Goal: Task Accomplishment & Management: Manage account settings

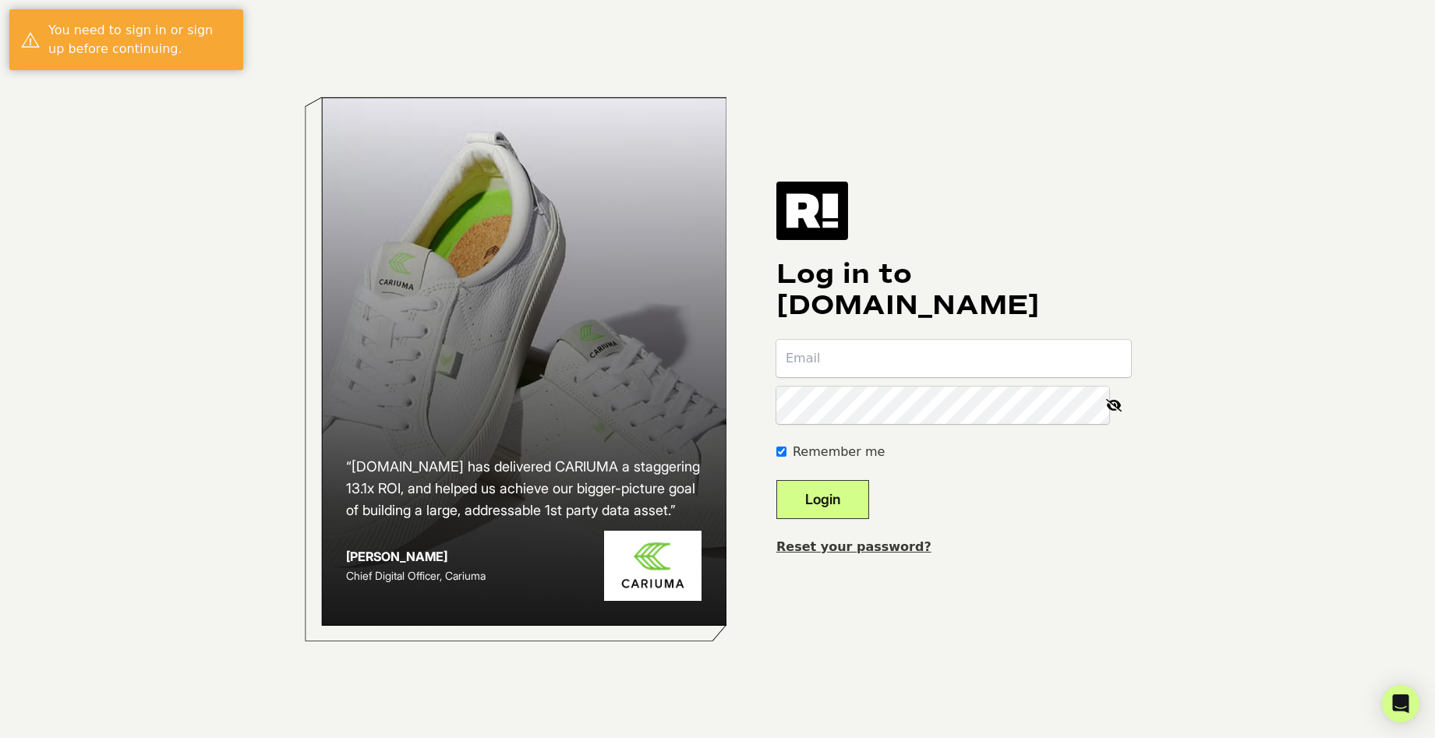
type input "[PERSON_NAME][EMAIL_ADDRESS][DOMAIN_NAME]"
click at [829, 514] on button "Login" at bounding box center [822, 499] width 93 height 39
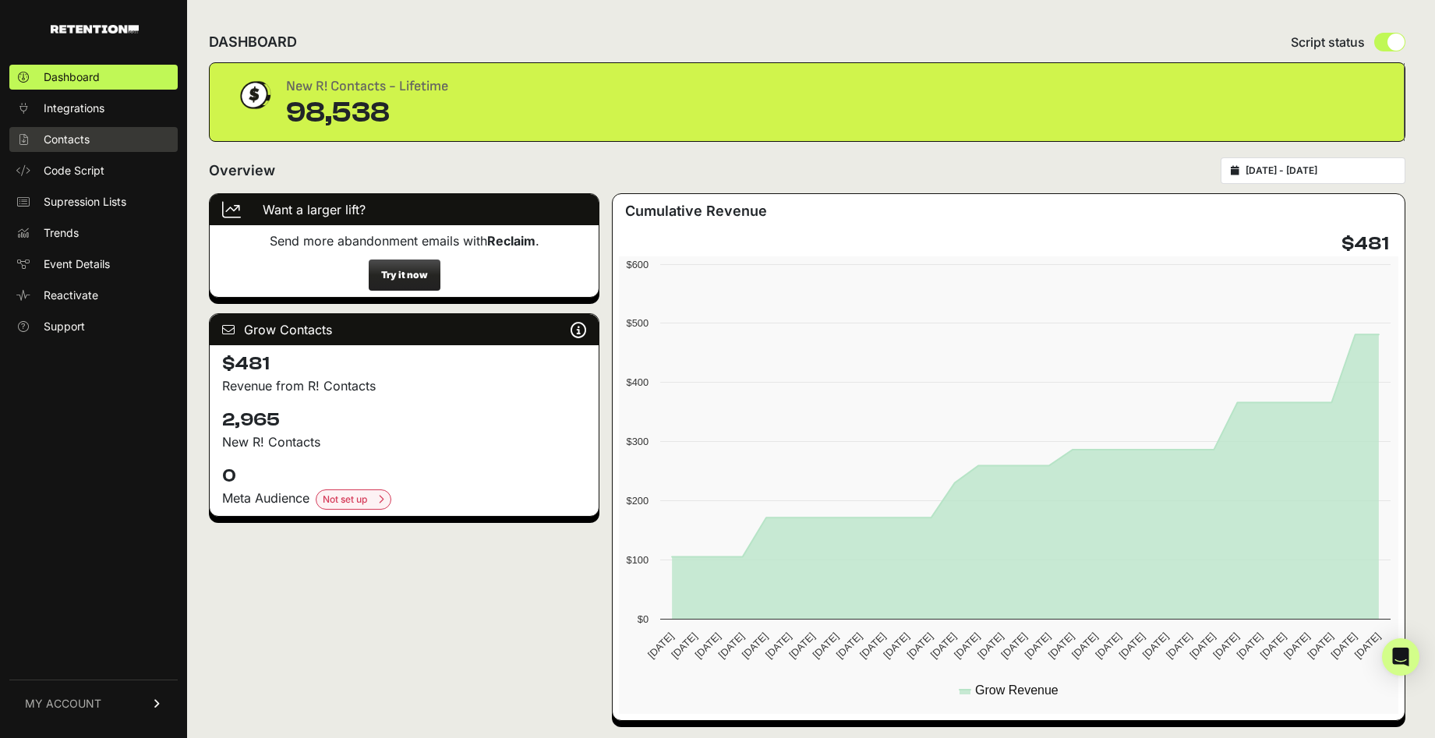
click at [94, 139] on link "Contacts" at bounding box center [93, 139] width 168 height 25
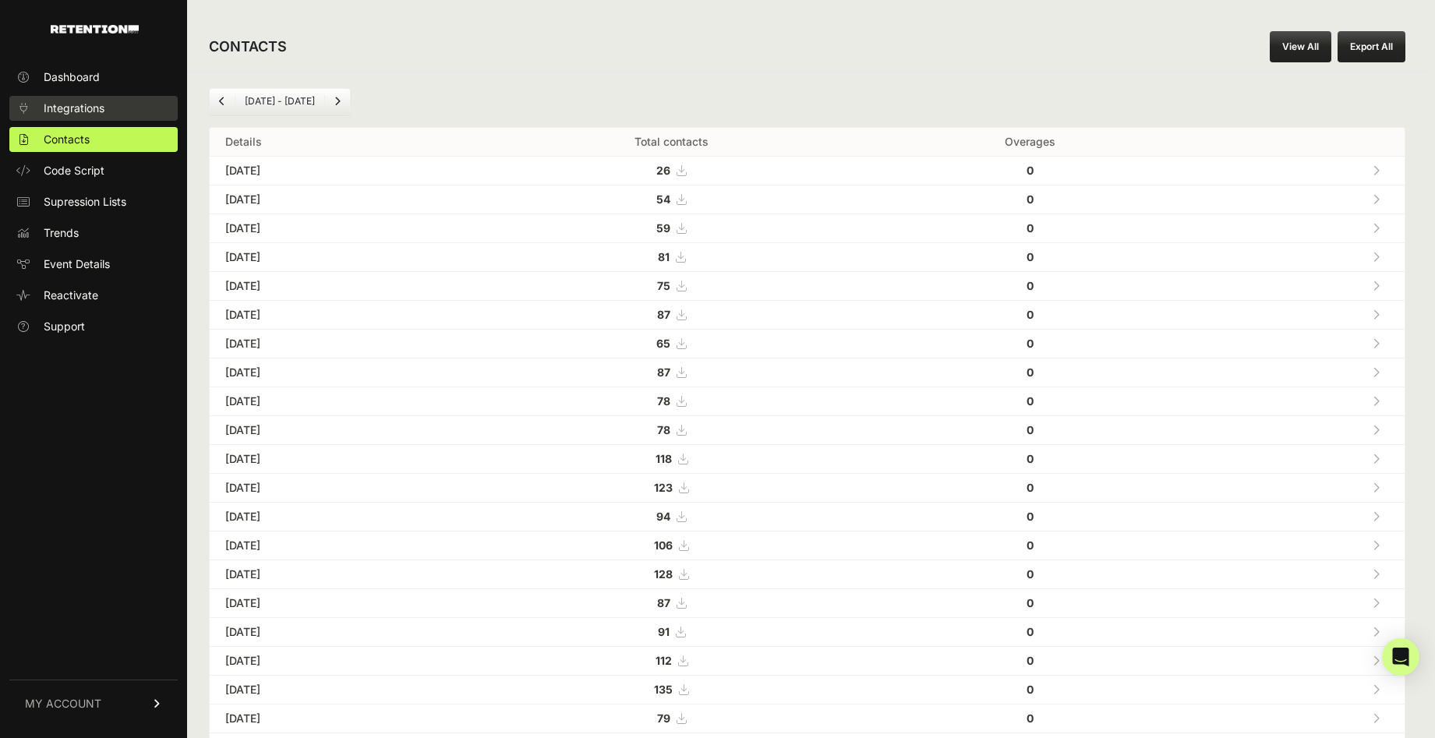
click at [84, 109] on span "Integrations" at bounding box center [74, 109] width 61 height 16
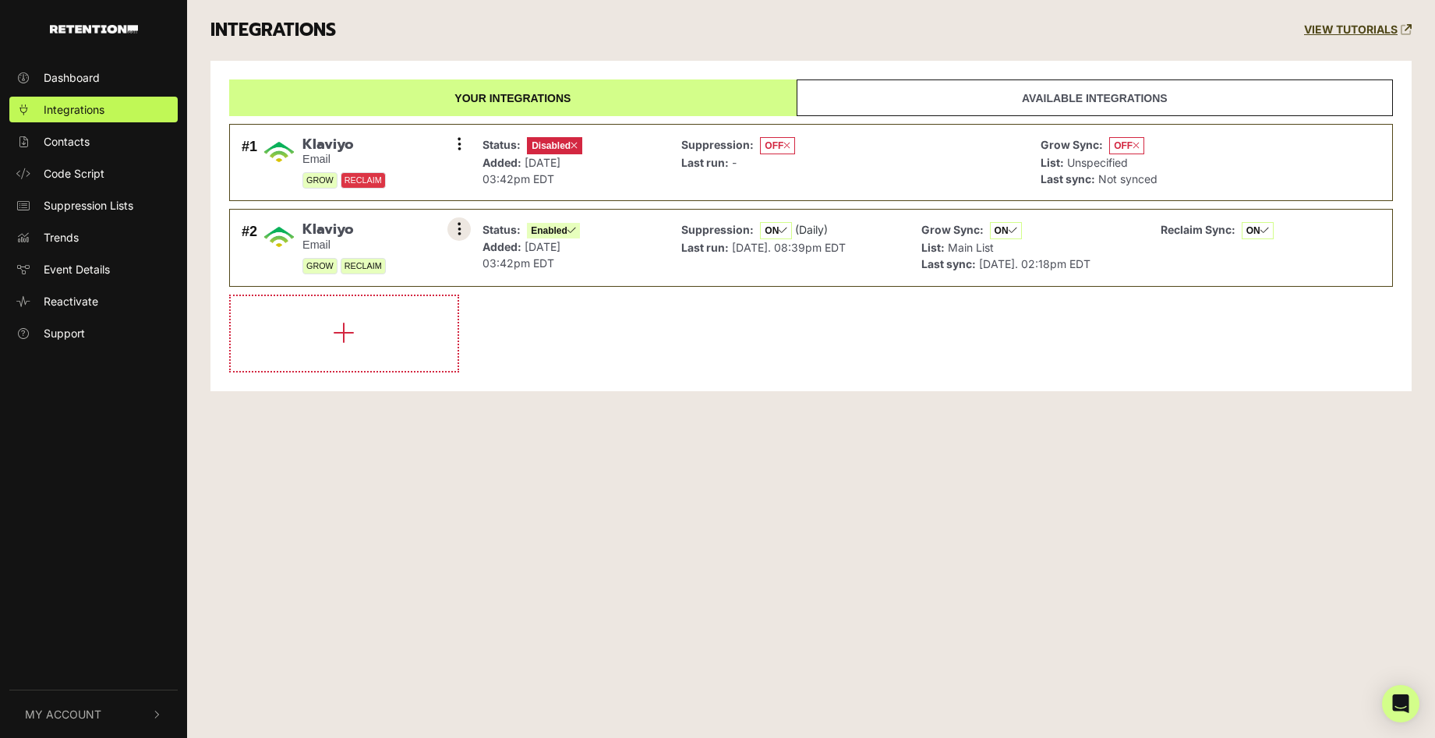
click at [461, 232] on icon at bounding box center [460, 229] width 4 height 16
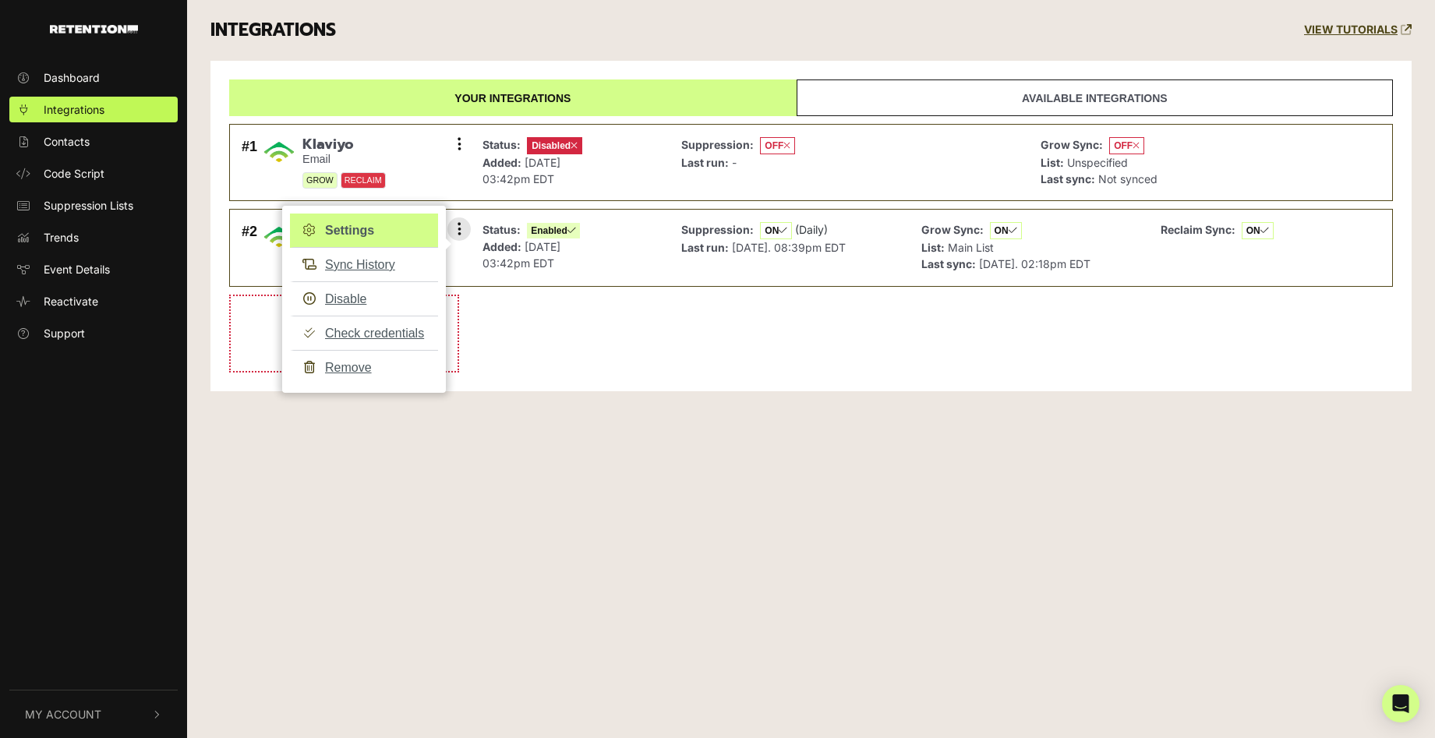
click at [359, 236] on link "Settings" at bounding box center [364, 231] width 148 height 34
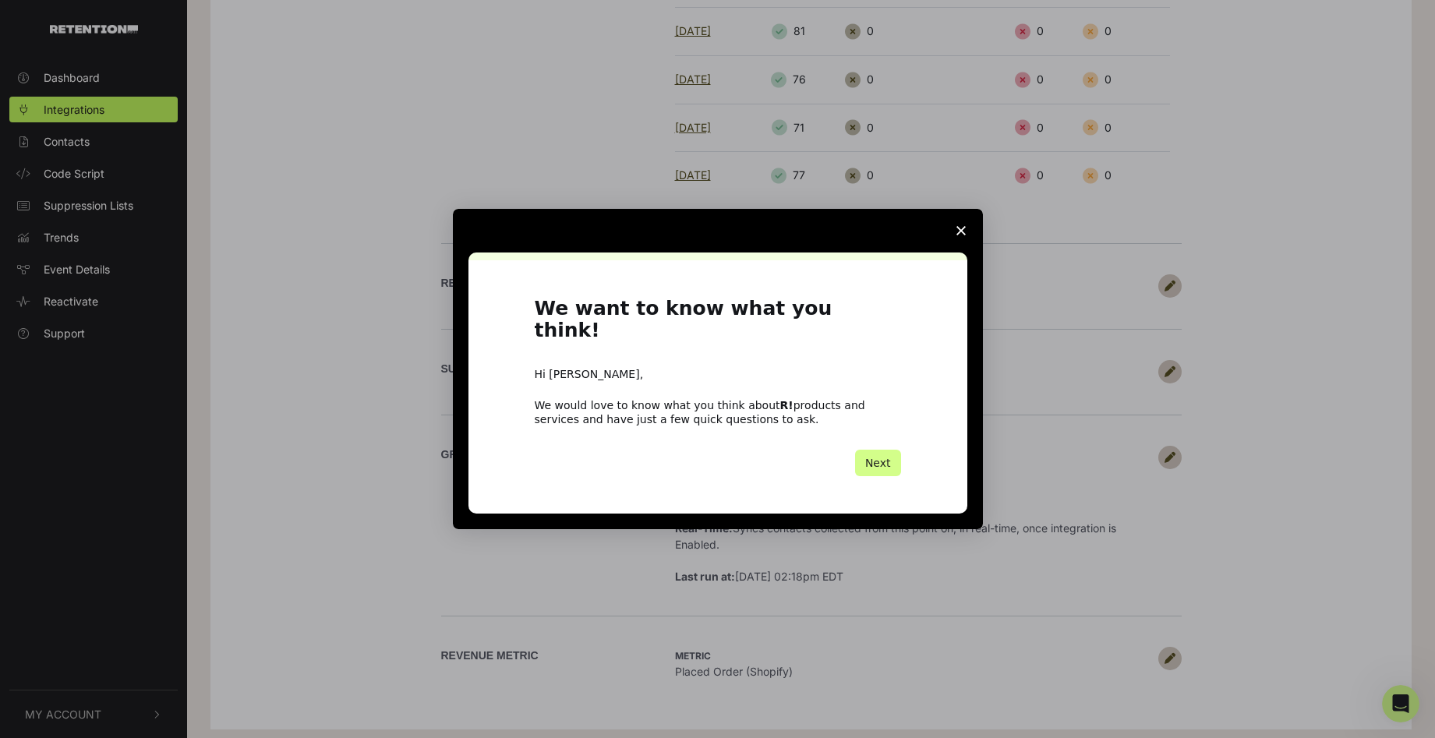
click at [964, 235] on icon "Close survey" at bounding box center [961, 230] width 9 height 9
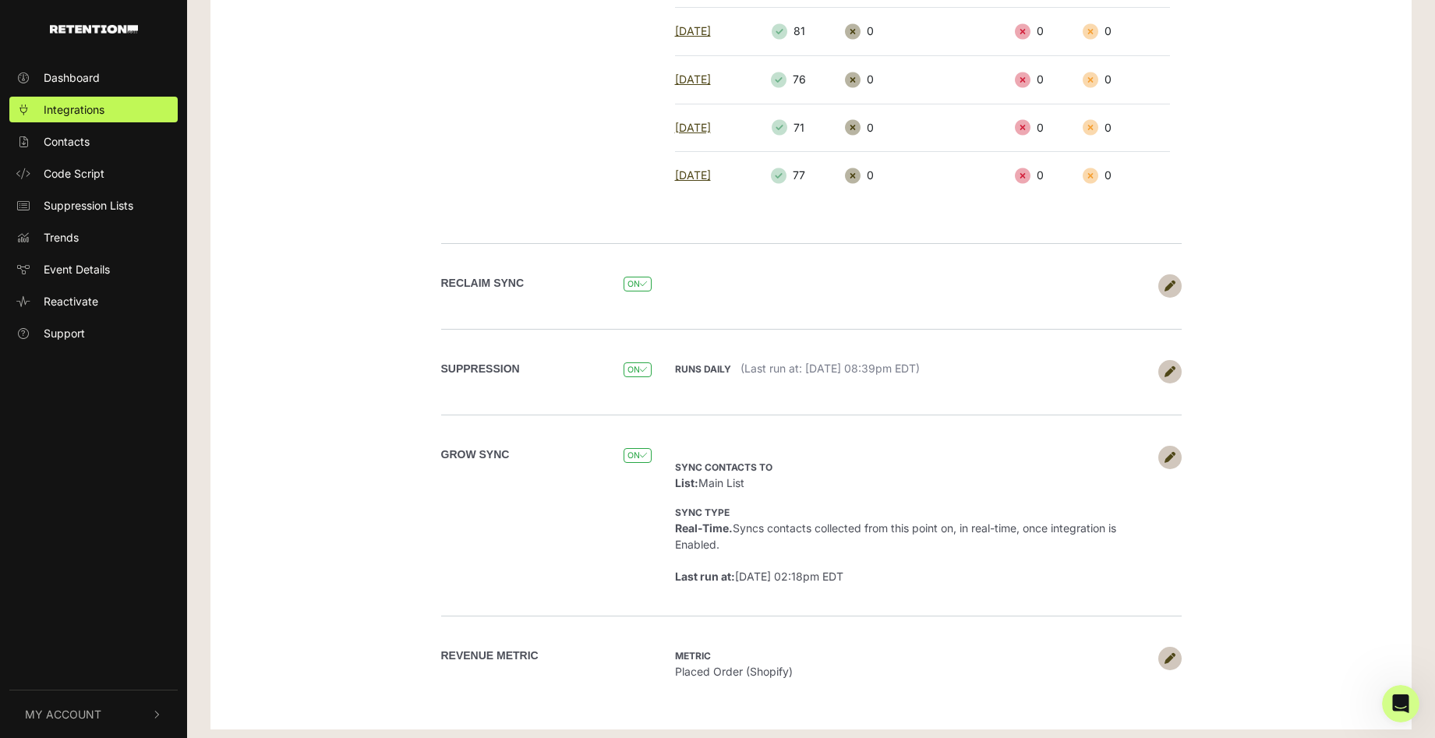
click at [1169, 456] on link at bounding box center [1169, 457] width 23 height 23
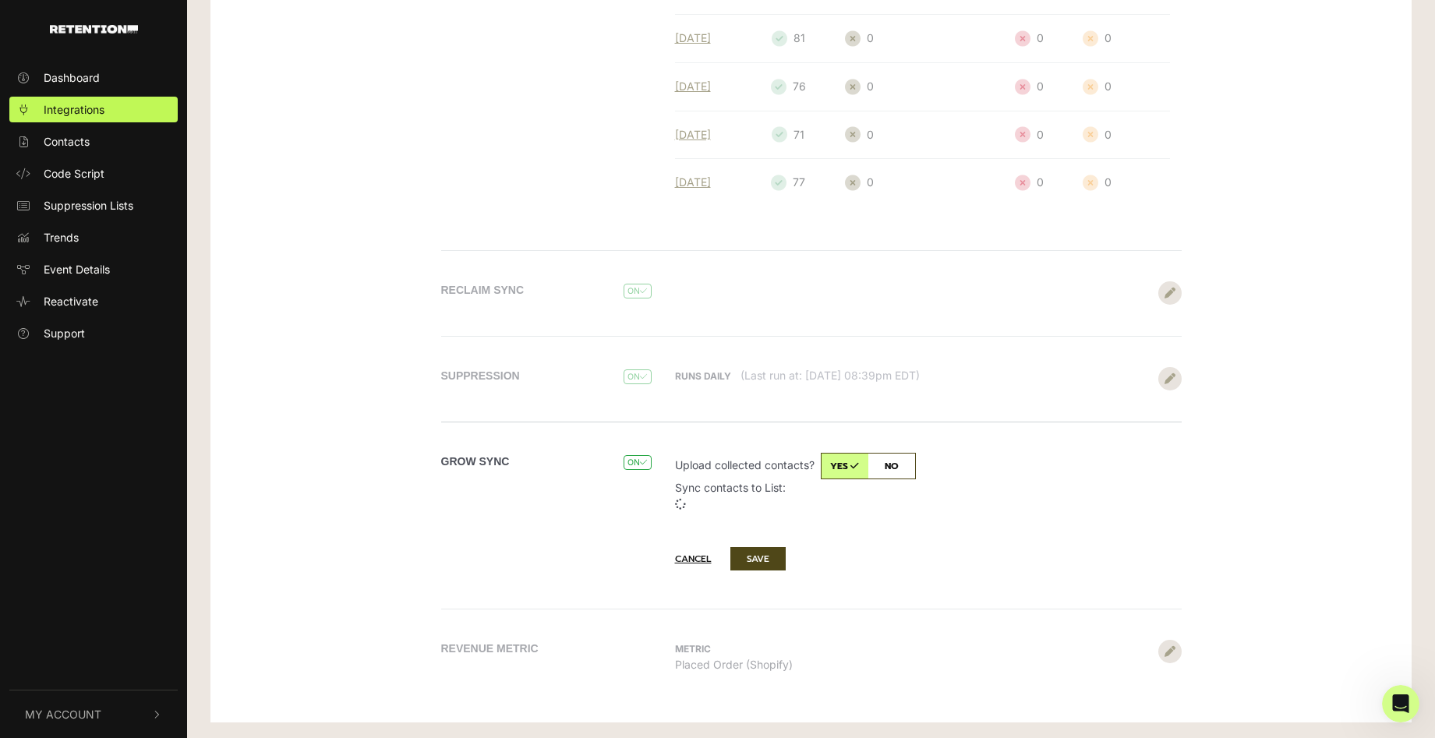
scroll to position [515, 0]
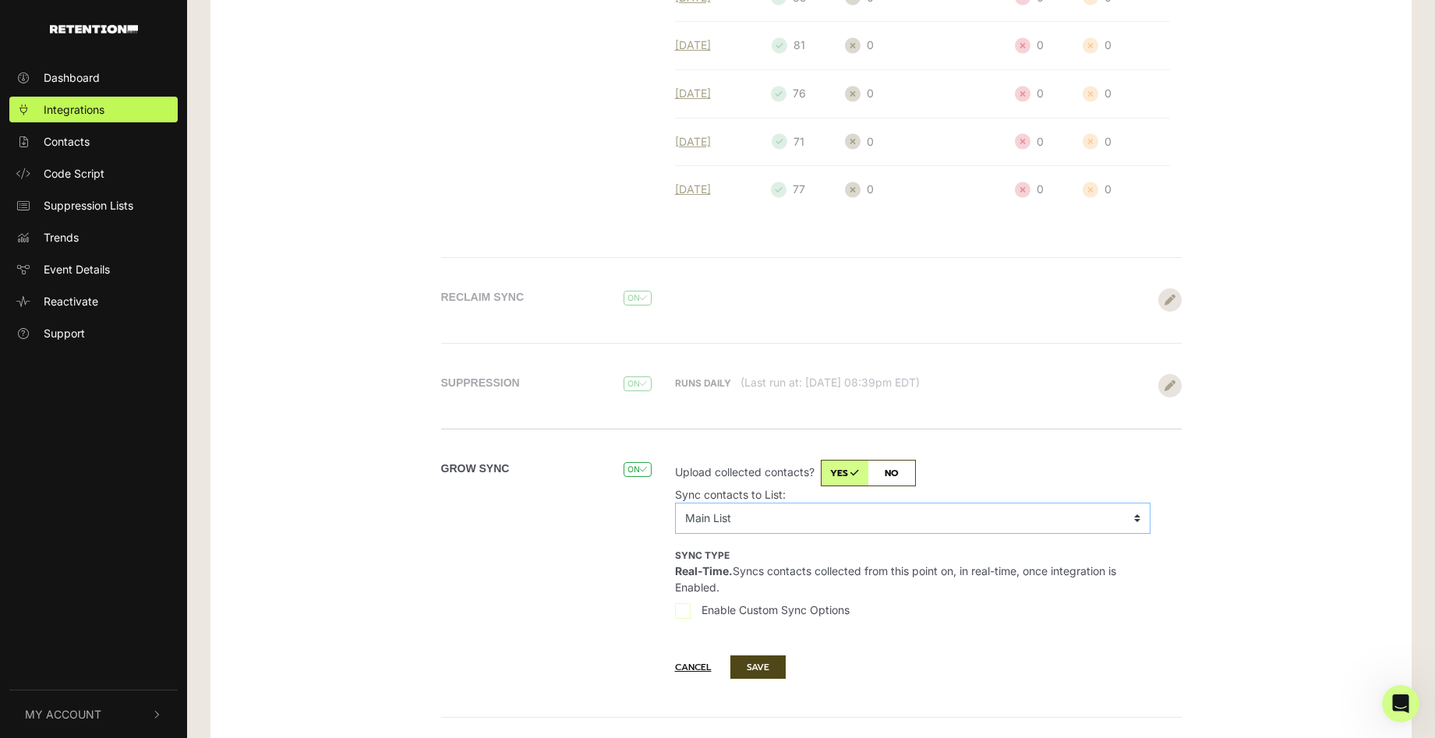
click at [1043, 510] on select "No List API Backorder 5.27.25 Boulevard - Studio Clients Boulevard - Studio Cli…" at bounding box center [913, 518] width 476 height 31
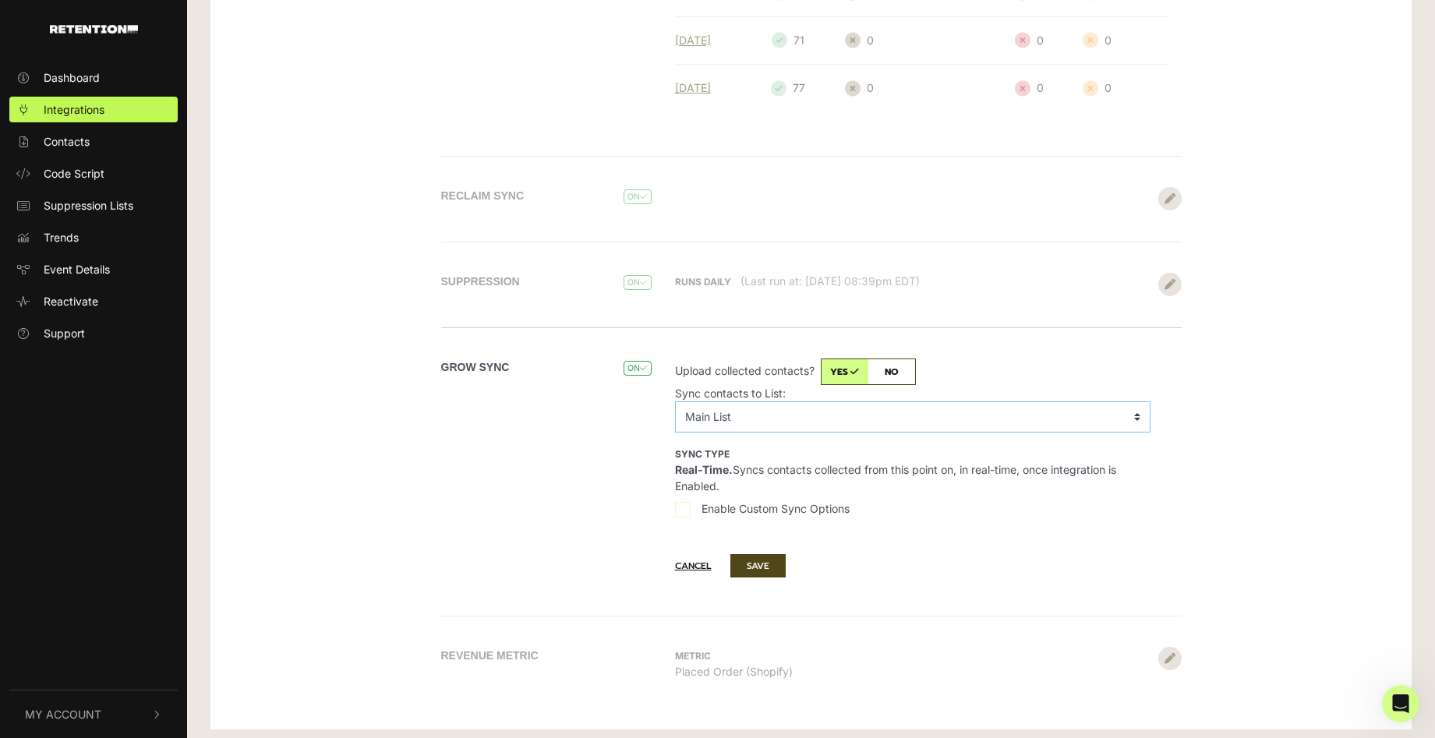
click at [1011, 409] on select "No List API Backorder 5.27.25 Boulevard - Studio Clients Boulevard - Studio Cli…" at bounding box center [913, 416] width 476 height 31
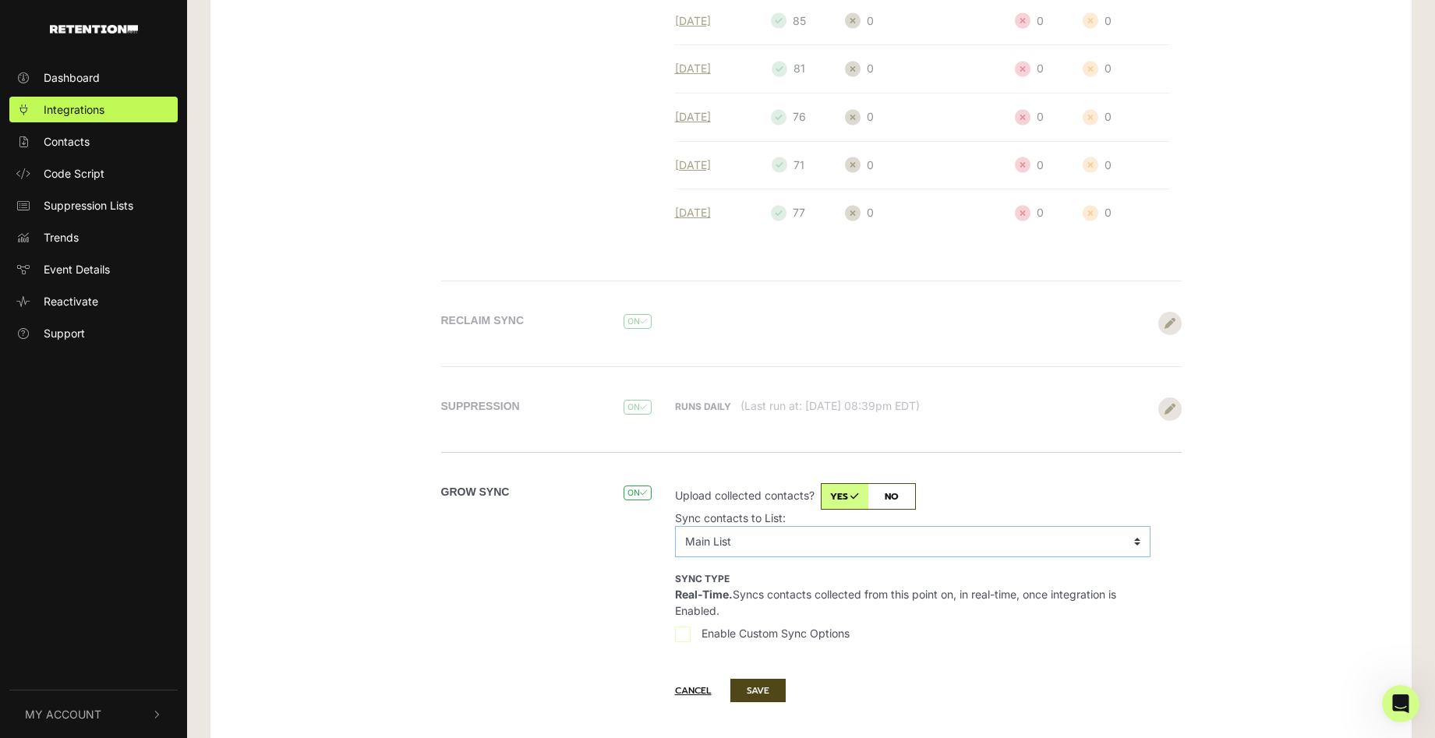
scroll to position [420, 0]
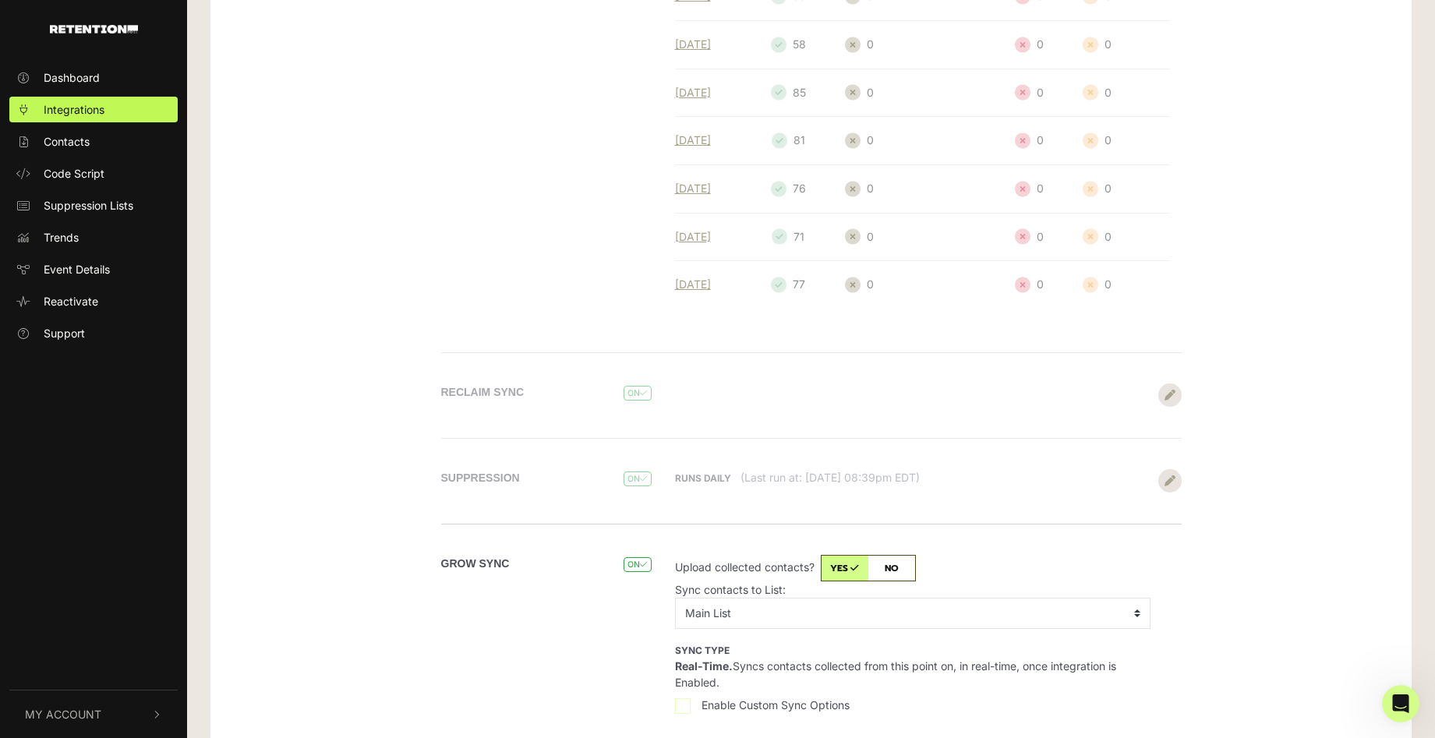
drag, startPoint x: 463, startPoint y: 253, endPoint x: 252, endPoint y: 101, distance: 260.7
click at [463, 253] on div "API DETAILS GROW ON RECLAIM ON Add up to 5 API keys, separated by a space or co…" at bounding box center [811, 311] width 889 height 1191
drag, startPoint x: 94, startPoint y: 79, endPoint x: 135, endPoint y: 85, distance: 41.0
click at [94, 79] on span "Dashboard" at bounding box center [72, 77] width 56 height 16
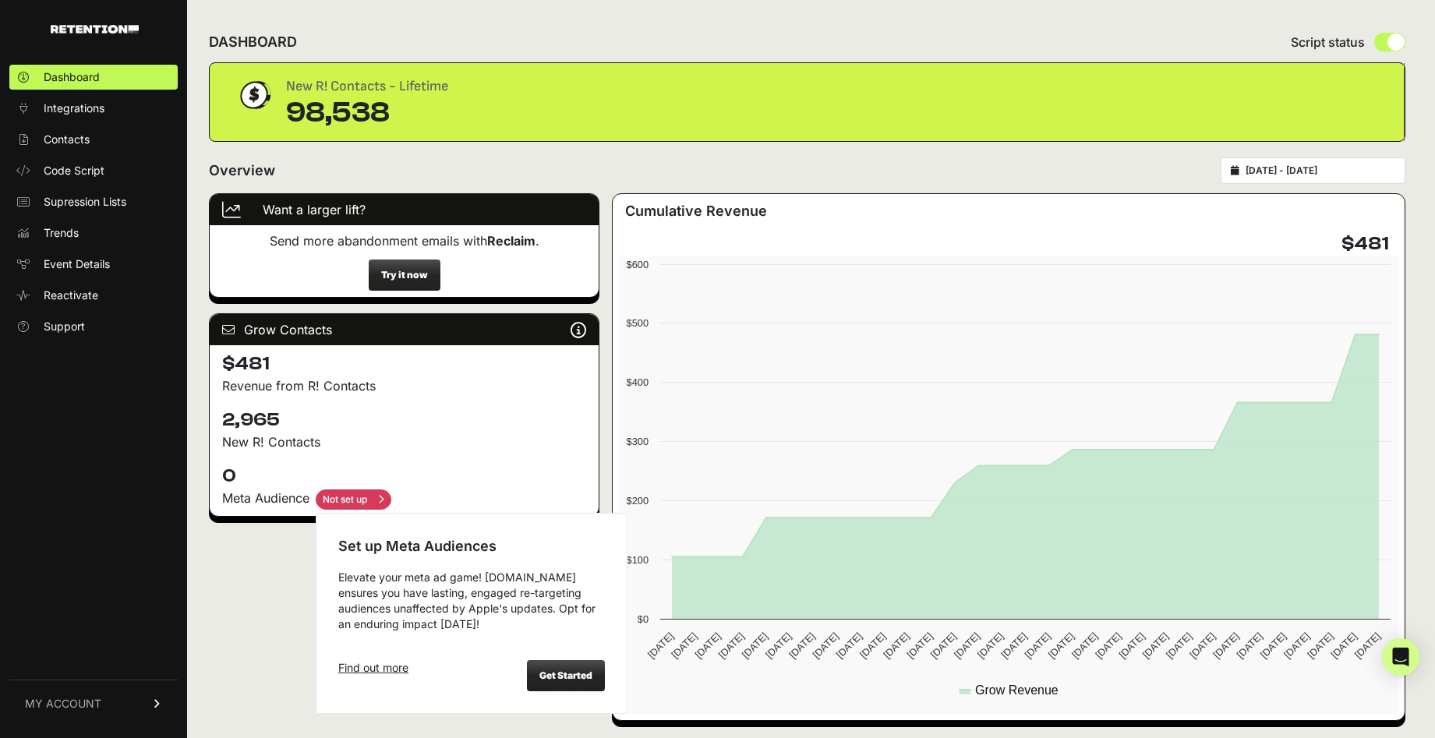
click at [362, 501] on input "checkbox" at bounding box center [354, 500] width 76 height 20
checkbox input "true"
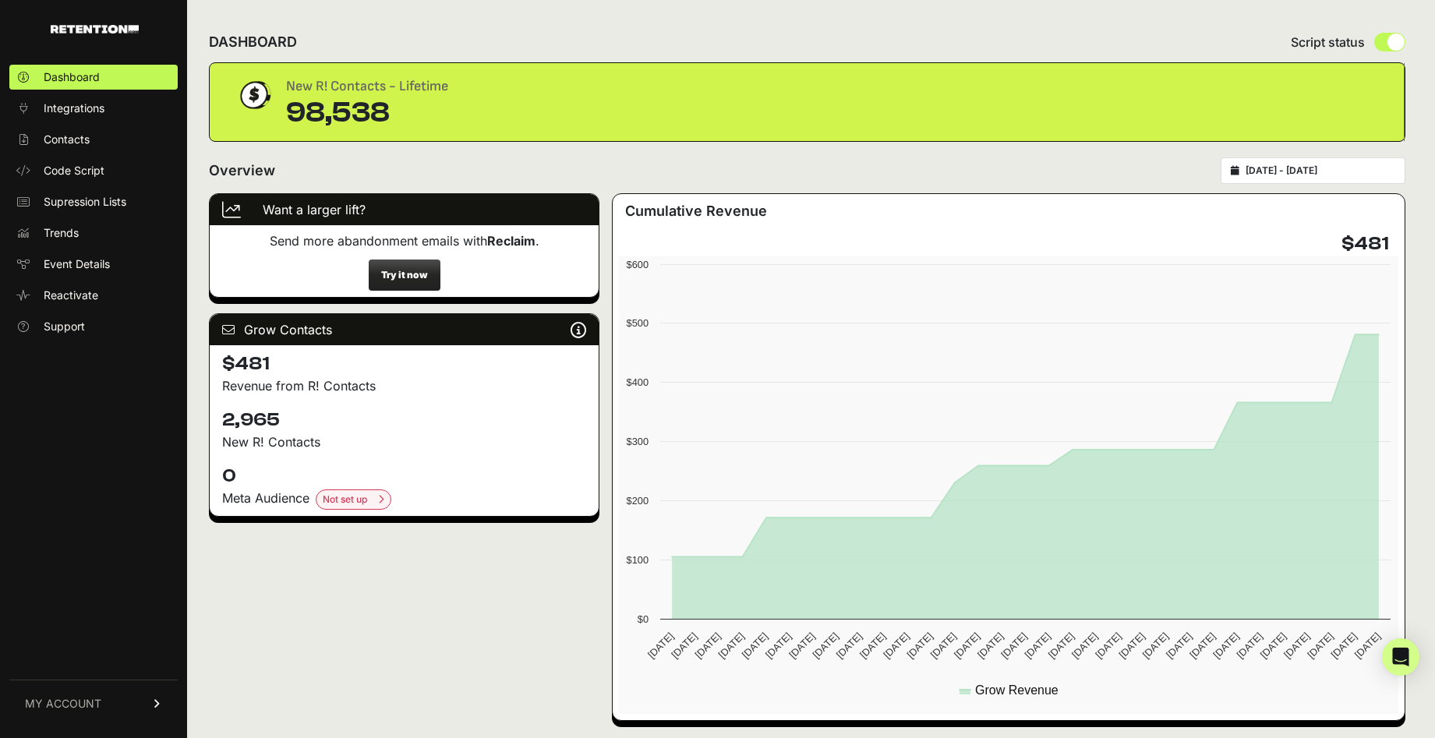
click at [543, 443] on p "New R! Contacts" at bounding box center [404, 442] width 364 height 19
click at [80, 118] on link "Integrations" at bounding box center [93, 108] width 168 height 25
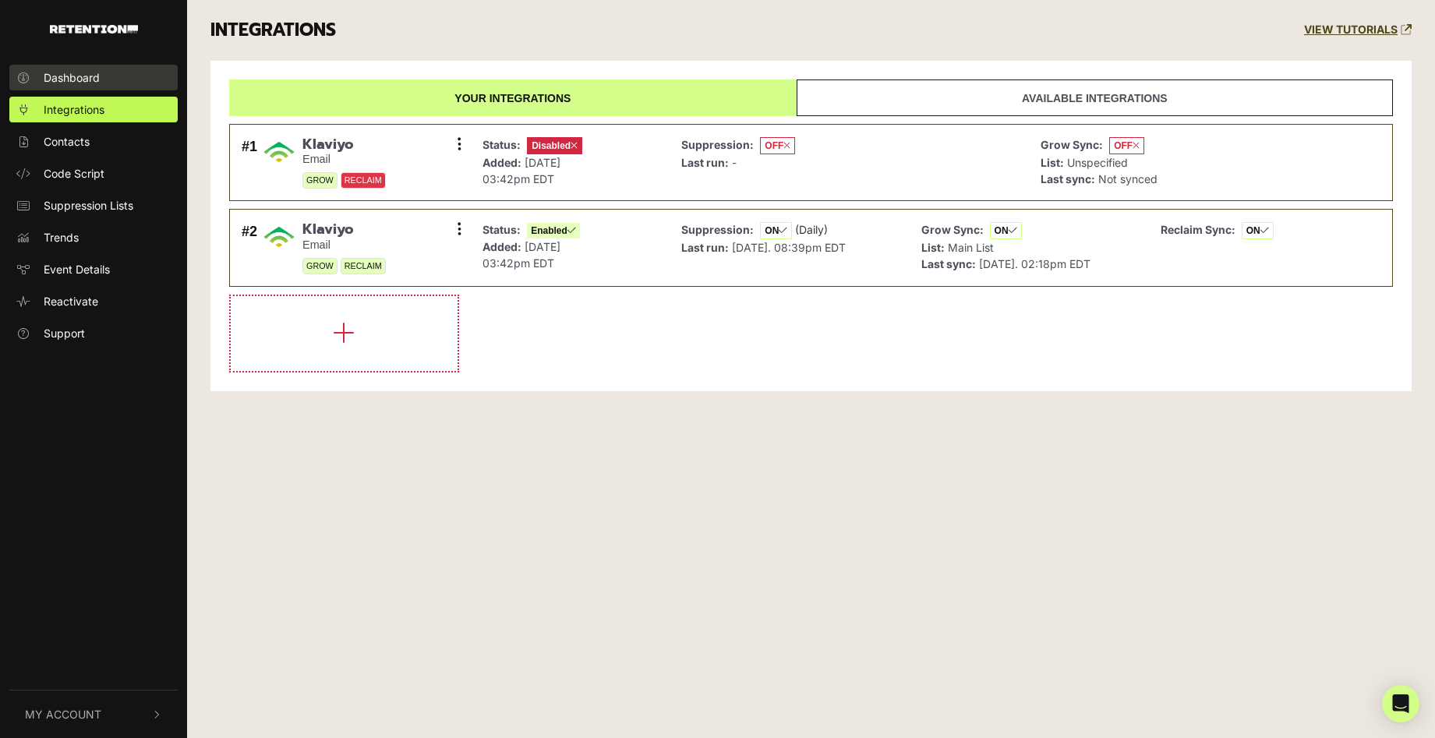
click at [69, 83] on span "Dashboard" at bounding box center [72, 77] width 56 height 16
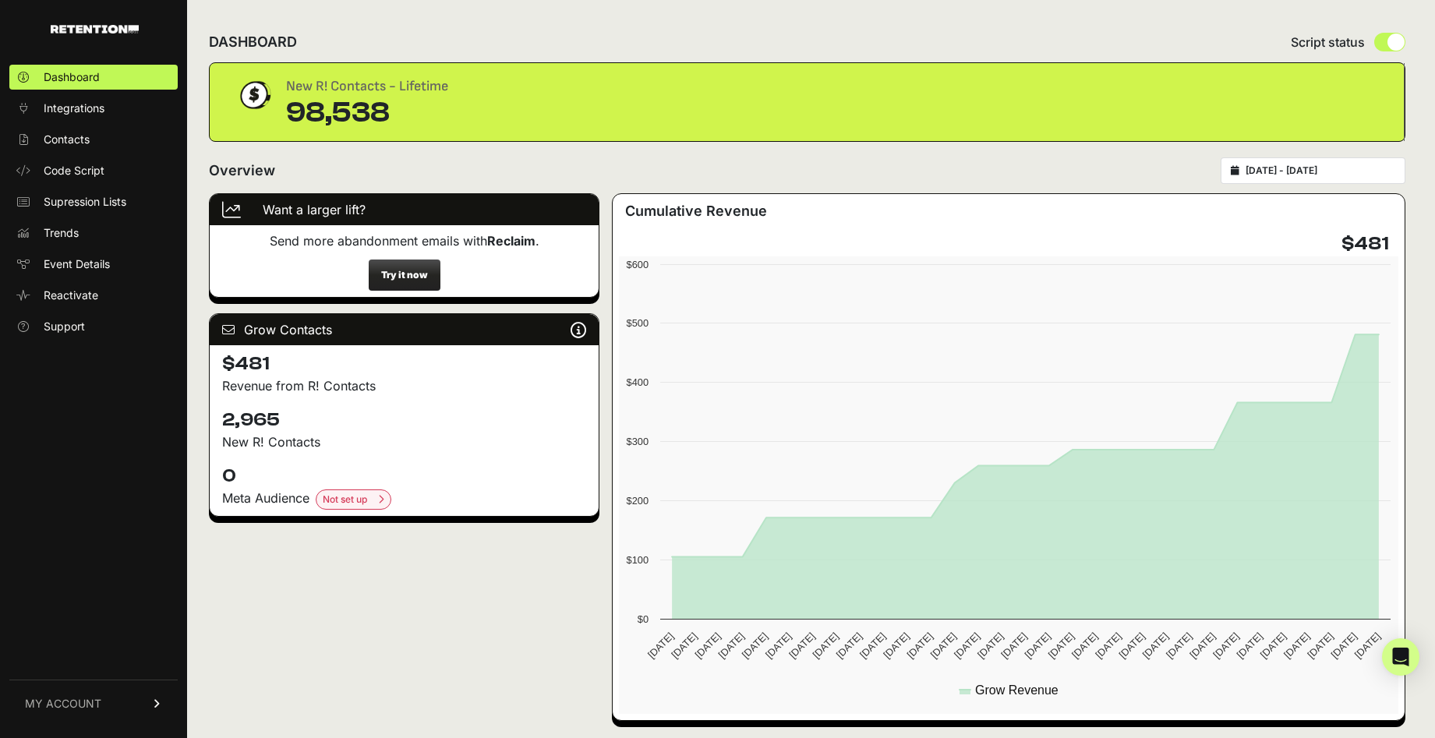
click at [130, 29] on img at bounding box center [95, 29] width 88 height 9
drag, startPoint x: 71, startPoint y: 143, endPoint x: 290, endPoint y: 154, distance: 219.4
click at [71, 143] on span "Contacts" at bounding box center [67, 140] width 46 height 16
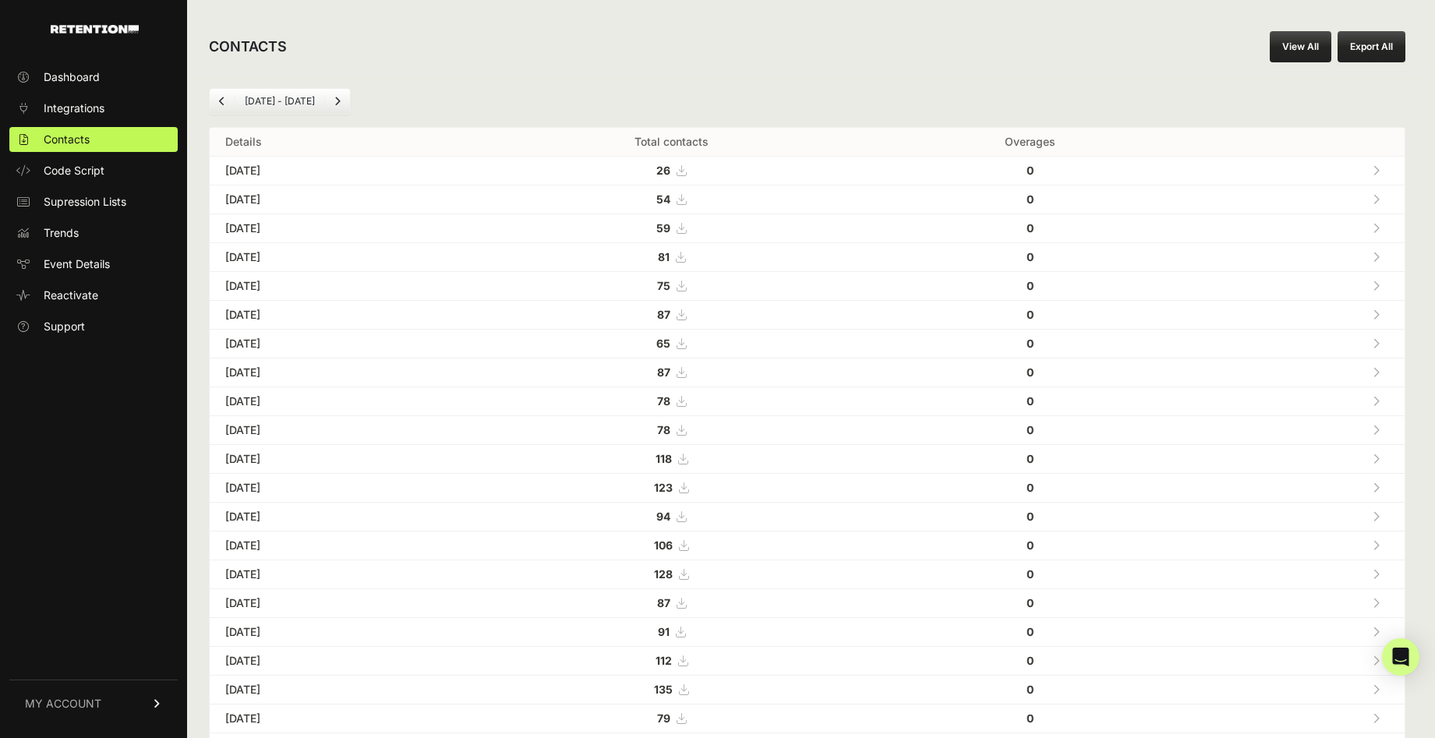
click at [114, 711] on link "MY ACCOUNT" at bounding box center [93, 704] width 168 height 48
click at [95, 567] on link "Account Details" at bounding box center [93, 559] width 168 height 25
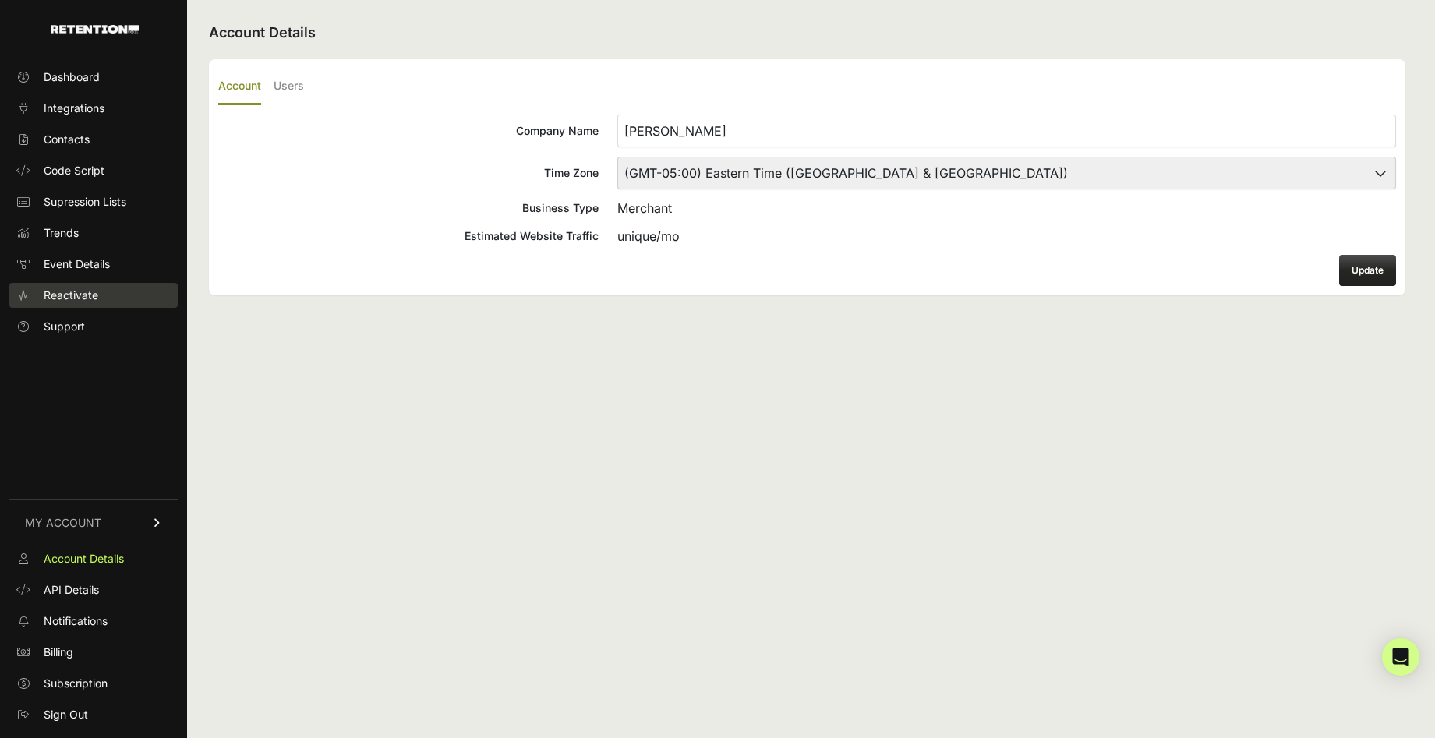
click at [86, 298] on span "Reactivate" at bounding box center [71, 296] width 55 height 16
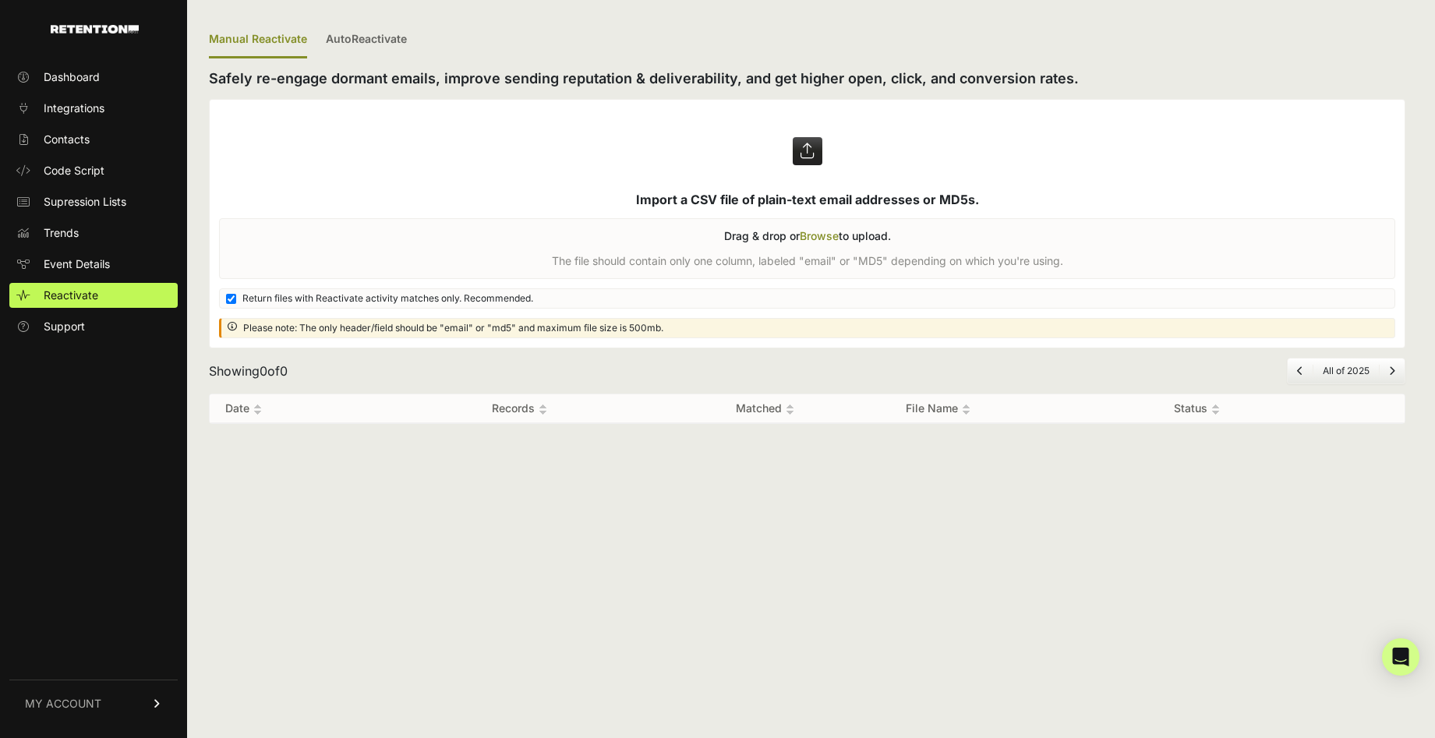
click at [87, 280] on ul "Dashboard Integrations Contacts Code Script Supression Lists Trends Event Detai…" at bounding box center [93, 202] width 168 height 274
drag, startPoint x: 69, startPoint y: 260, endPoint x: 71, endPoint y: 231, distance: 29.7
click at [69, 260] on span "Event Details" at bounding box center [77, 264] width 66 height 16
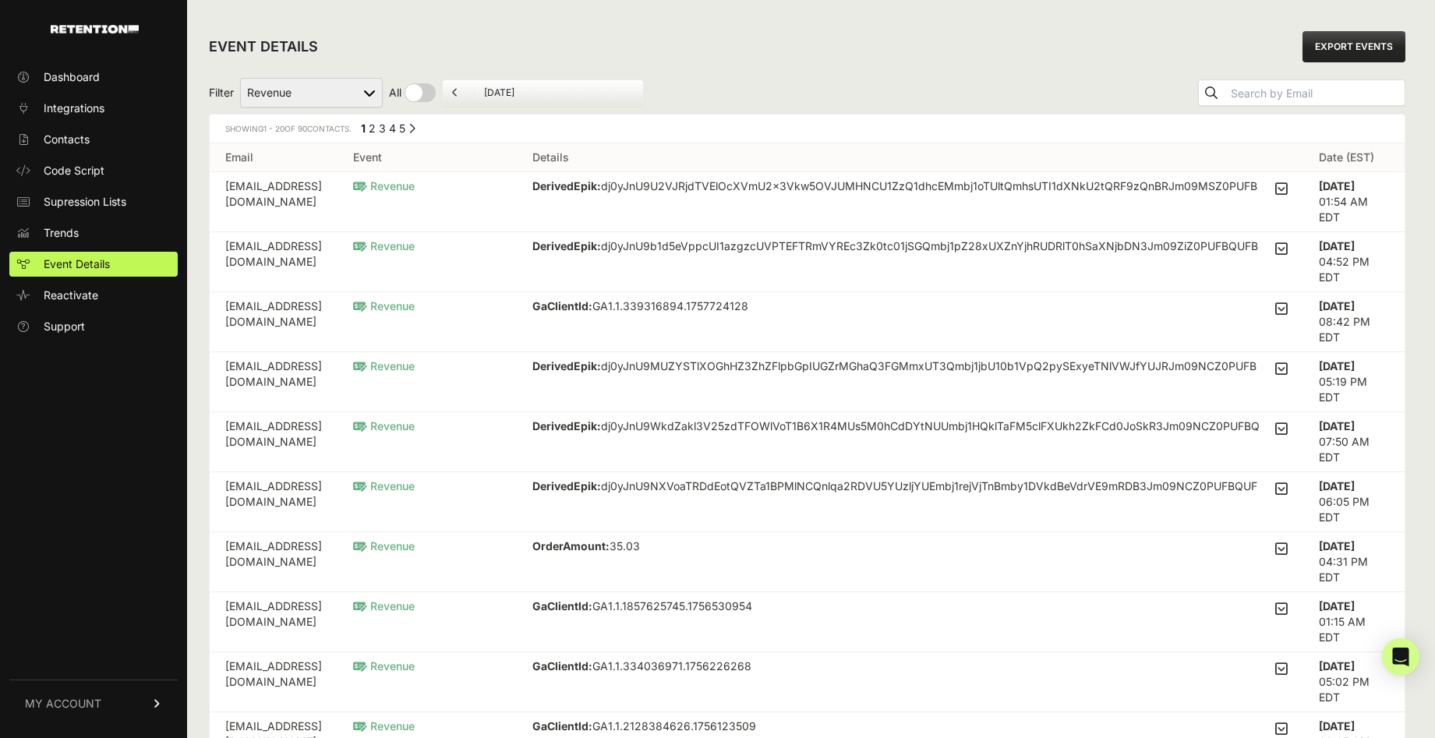
click at [74, 232] on span "Trends" at bounding box center [61, 233] width 35 height 16
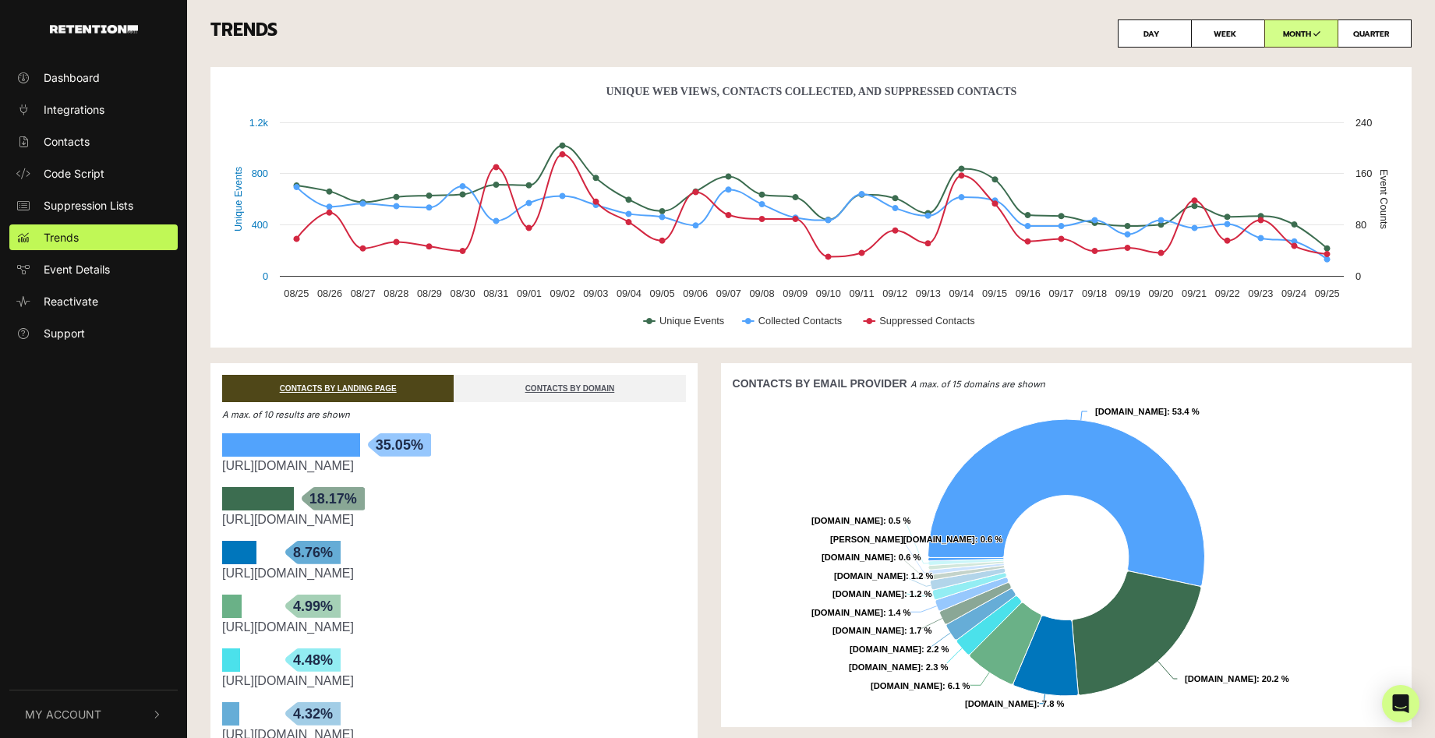
scroll to position [8, 0]
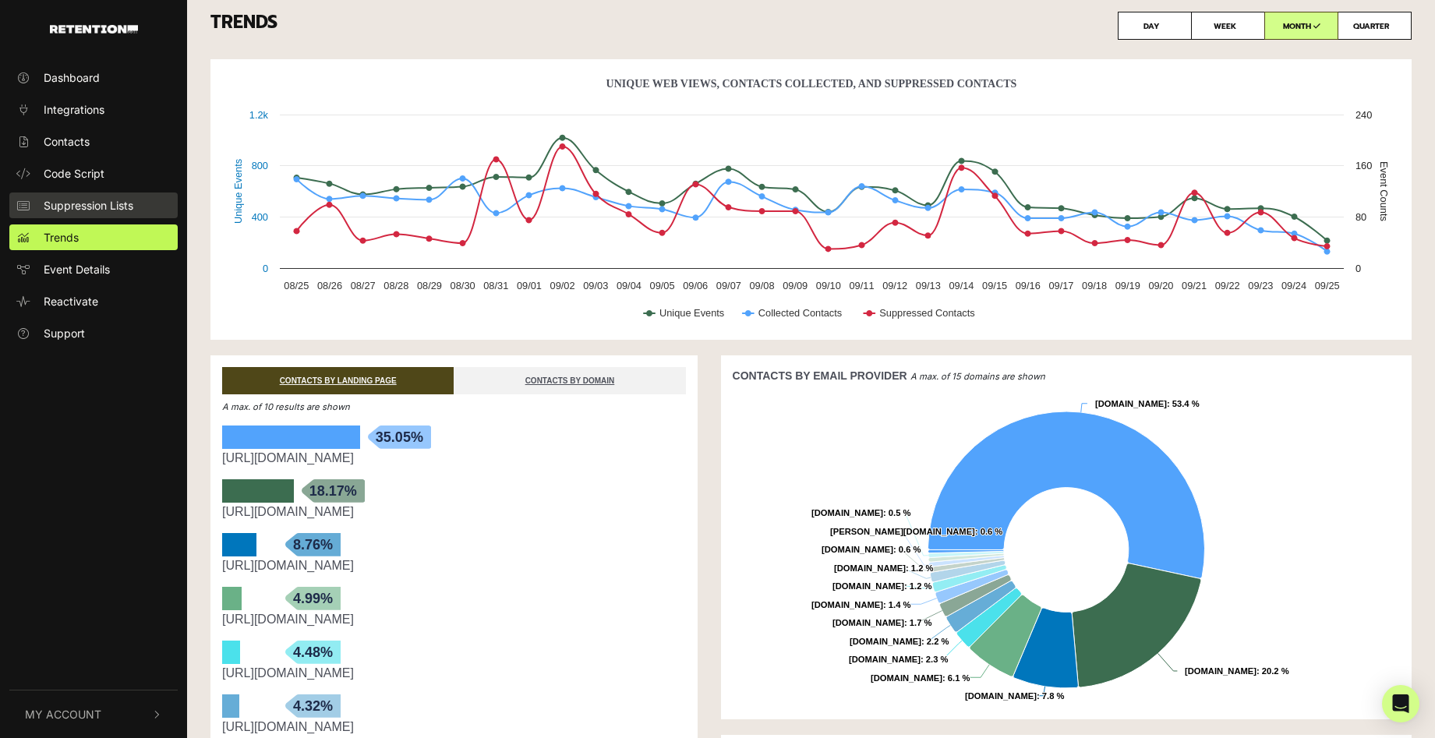
click at [124, 202] on span "Suppression Lists" at bounding box center [89, 205] width 90 height 16
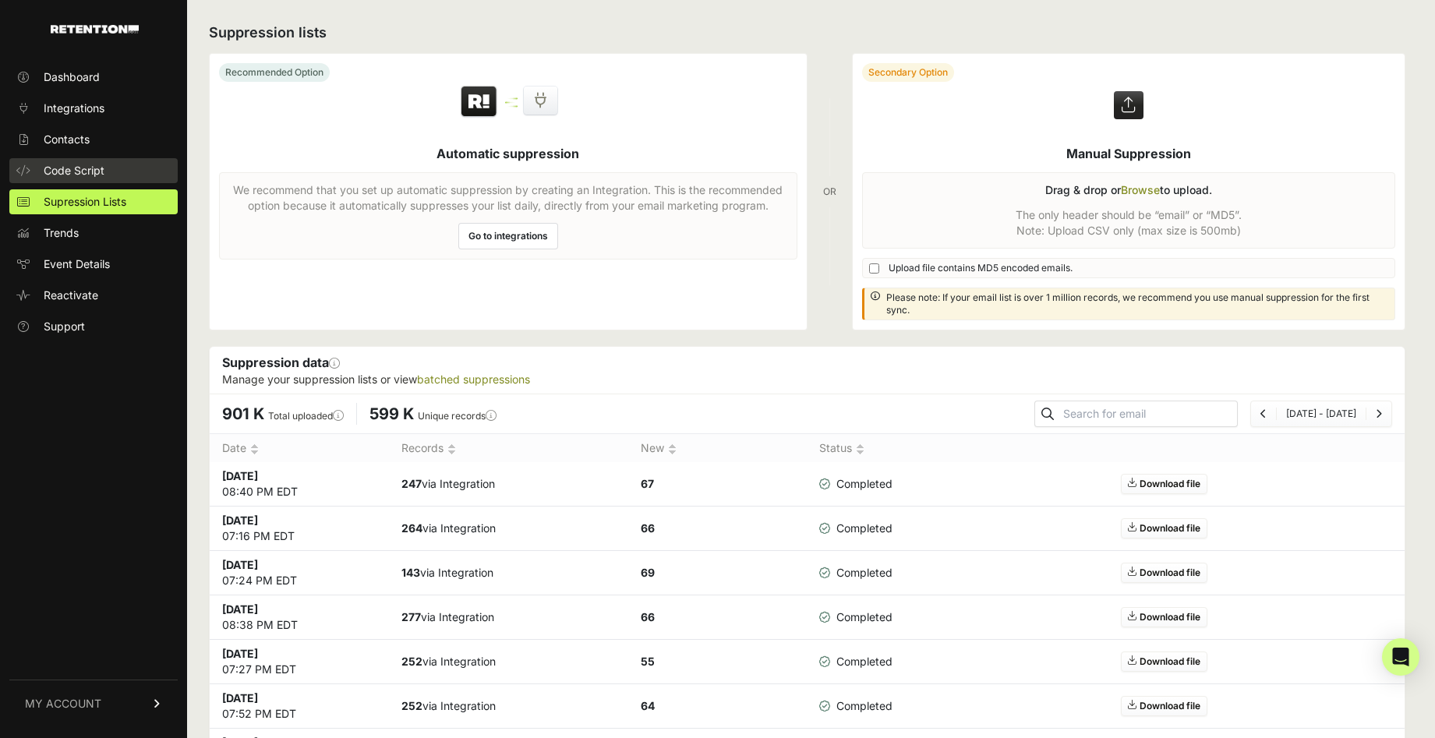
click at [80, 174] on span "Code Script" at bounding box center [74, 171] width 61 height 16
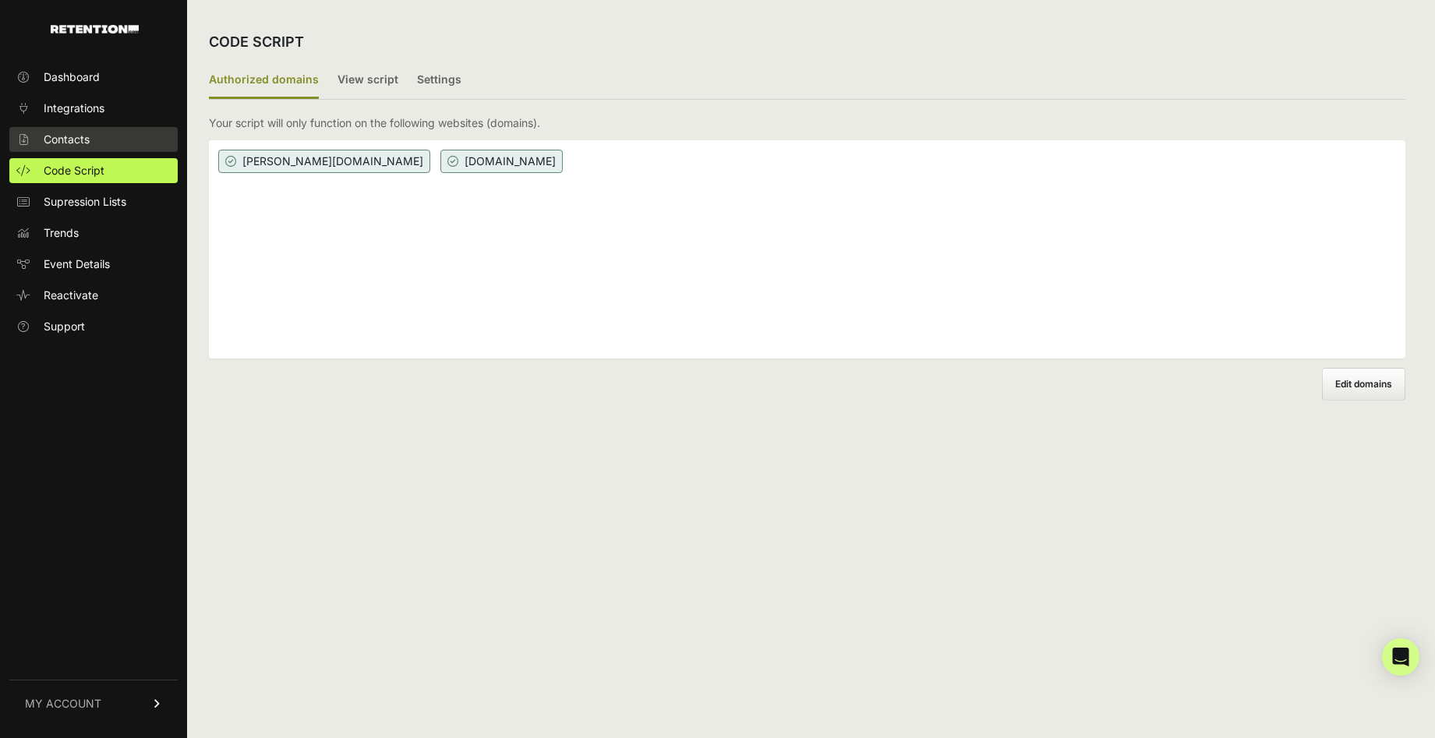
click at [76, 150] on link "Contacts" at bounding box center [93, 139] width 168 height 25
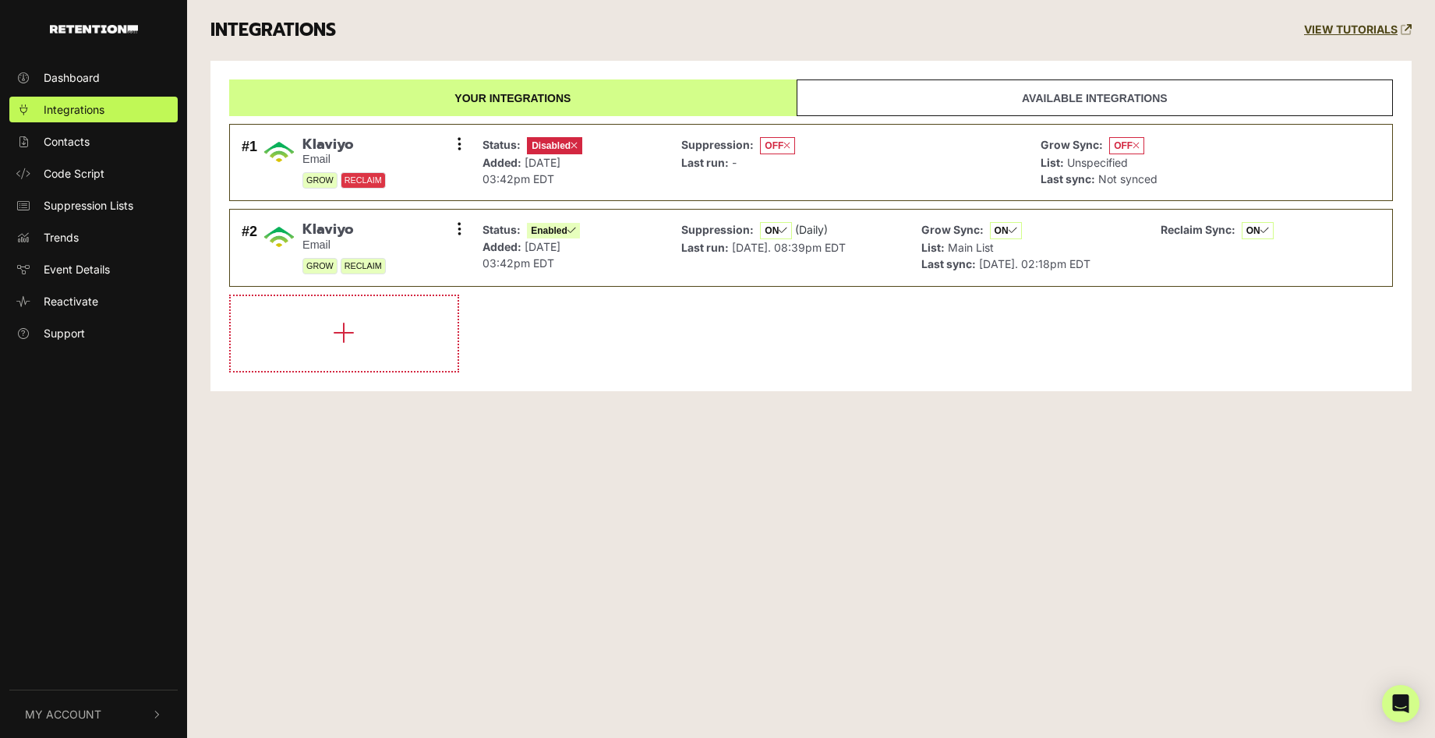
click at [1219, 95] on link "Available integrations" at bounding box center [1095, 98] width 596 height 37
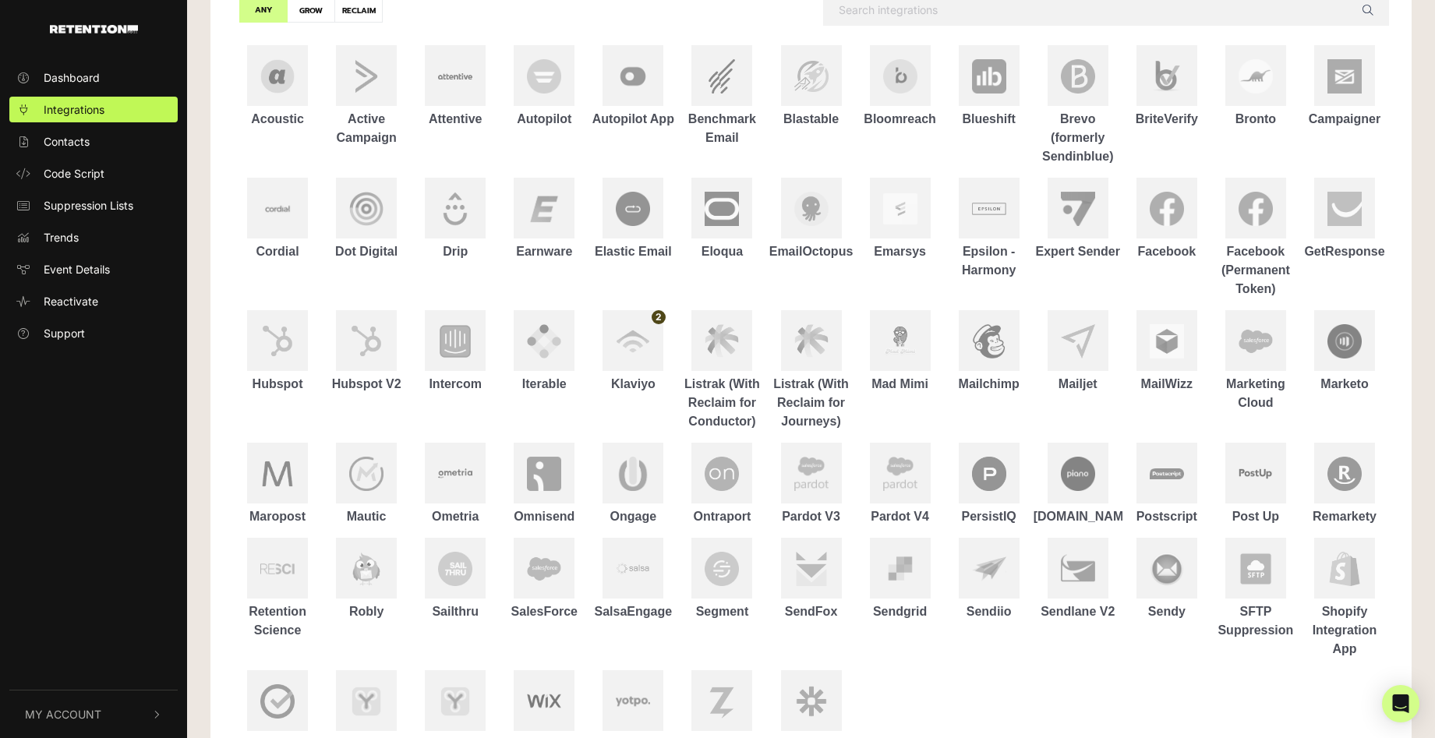
scroll to position [252, 0]
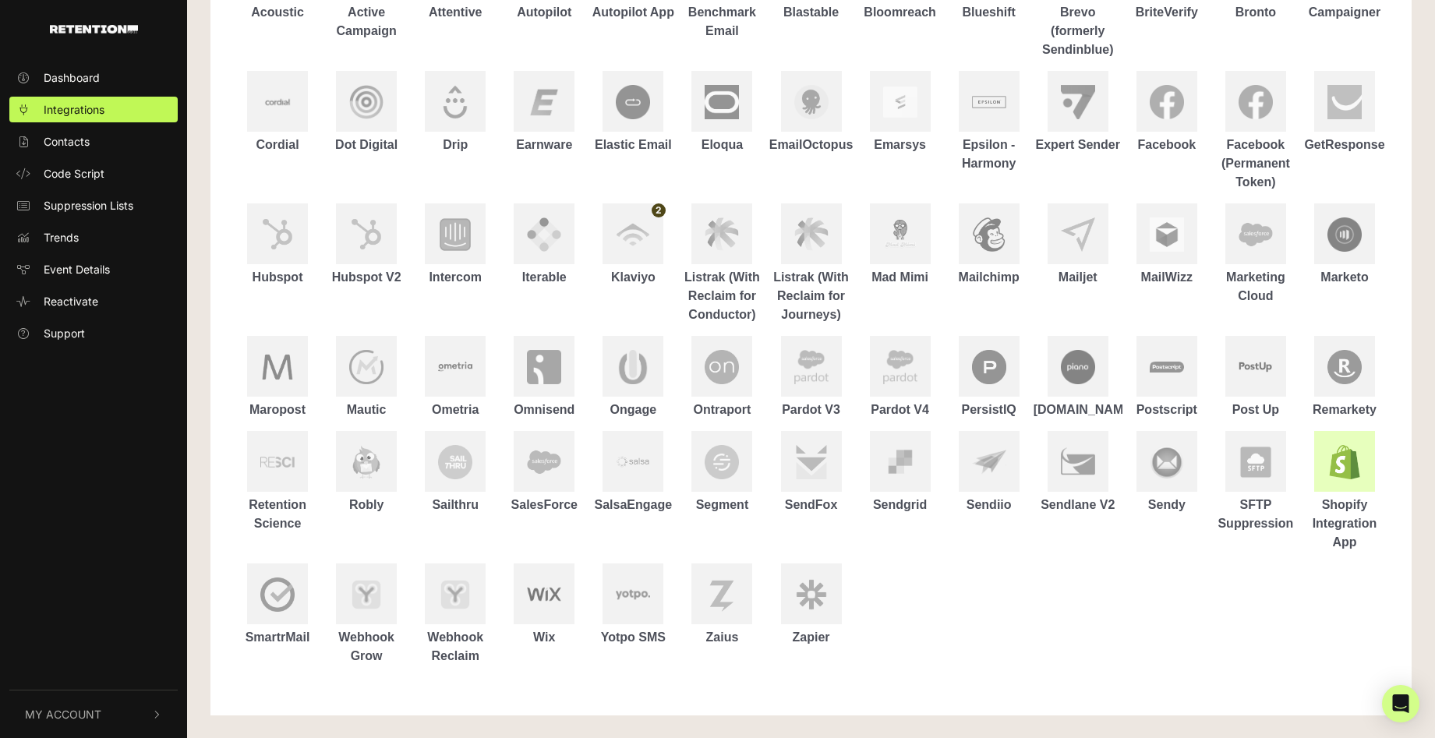
click at [1378, 469] on link "Shopify Integration App" at bounding box center [1344, 491] width 89 height 121
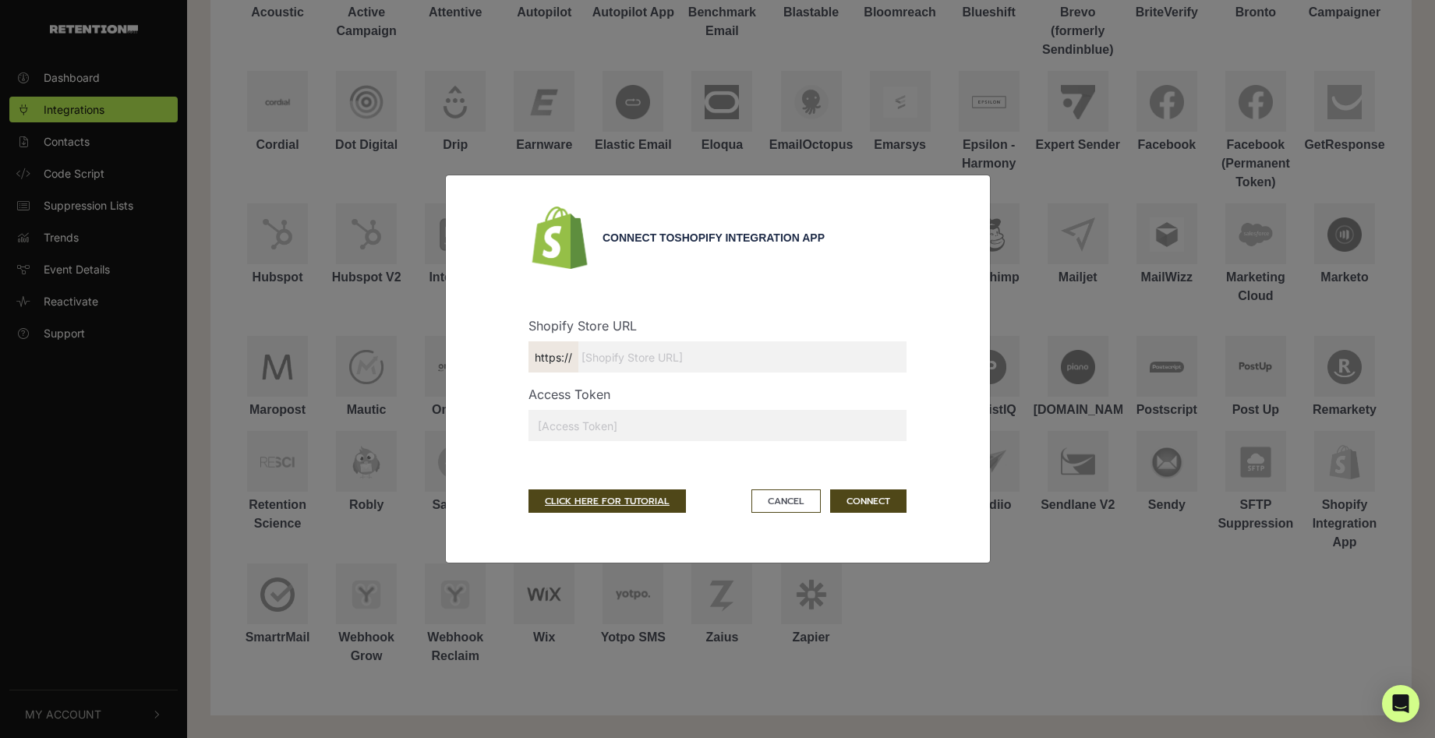
click at [1250, 626] on div "Connect to Shopify Integration App Shopify Store URL https:// Access Token CLIC…" at bounding box center [717, 369] width 1435 height 738
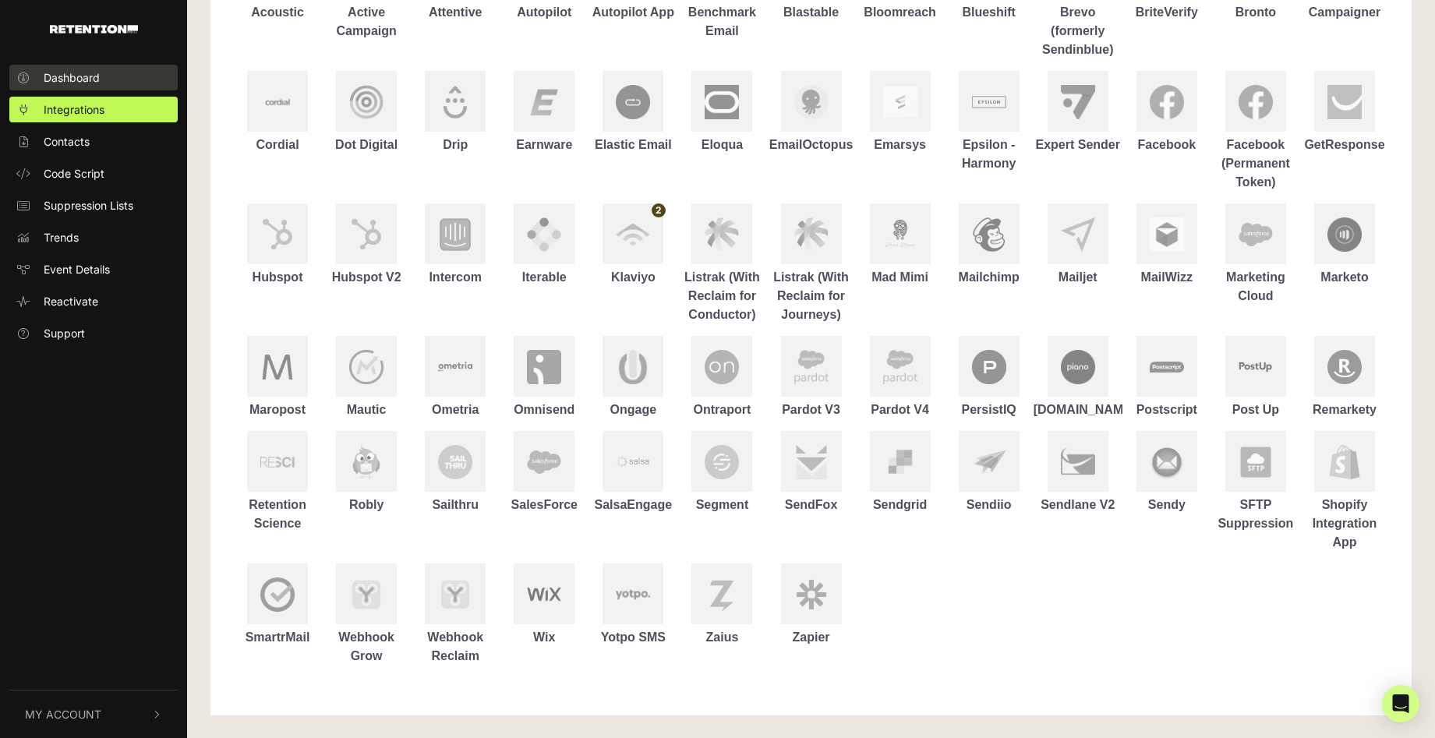
click at [100, 81] on span "Dashboard" at bounding box center [72, 77] width 56 height 16
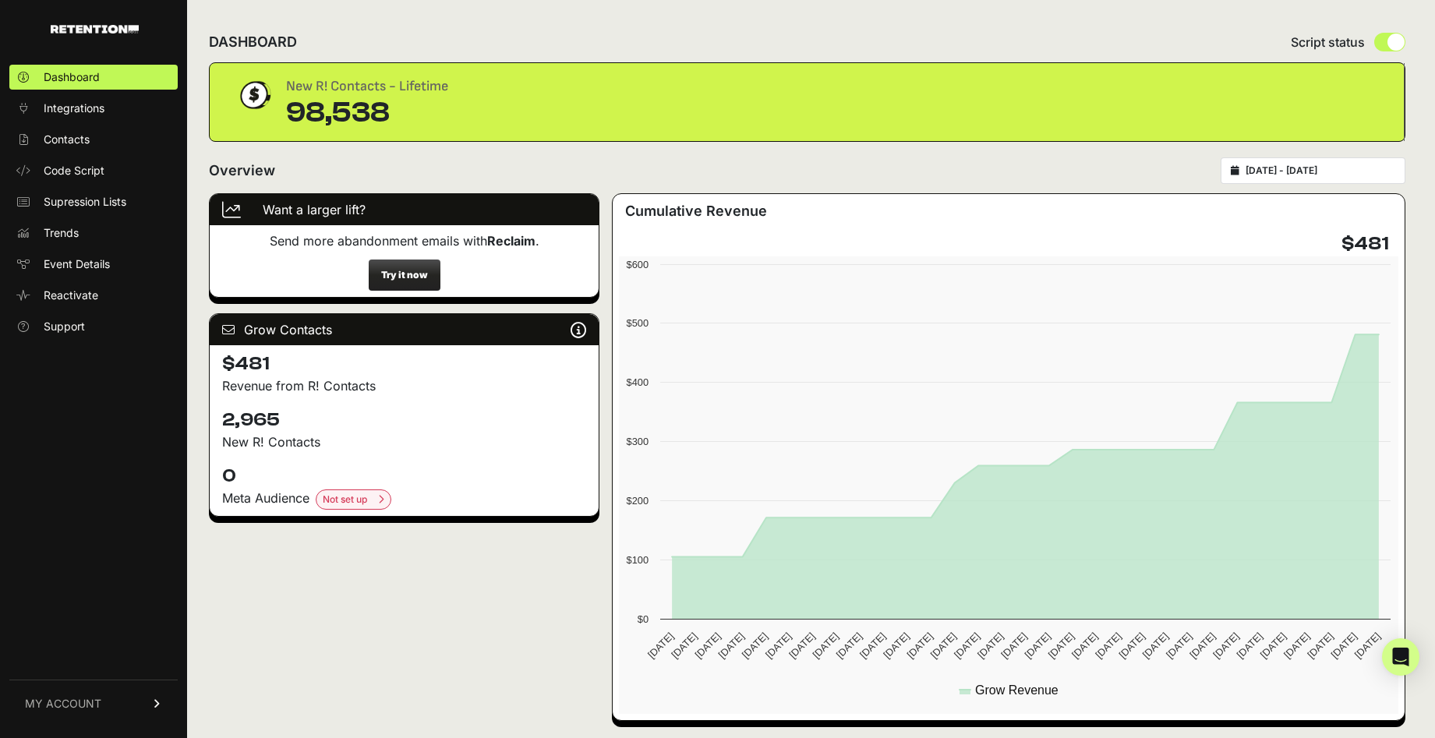
click at [76, 708] on span "MY ACCOUNT" at bounding box center [63, 704] width 76 height 16
click at [74, 682] on span "Subscription" at bounding box center [76, 684] width 64 height 16
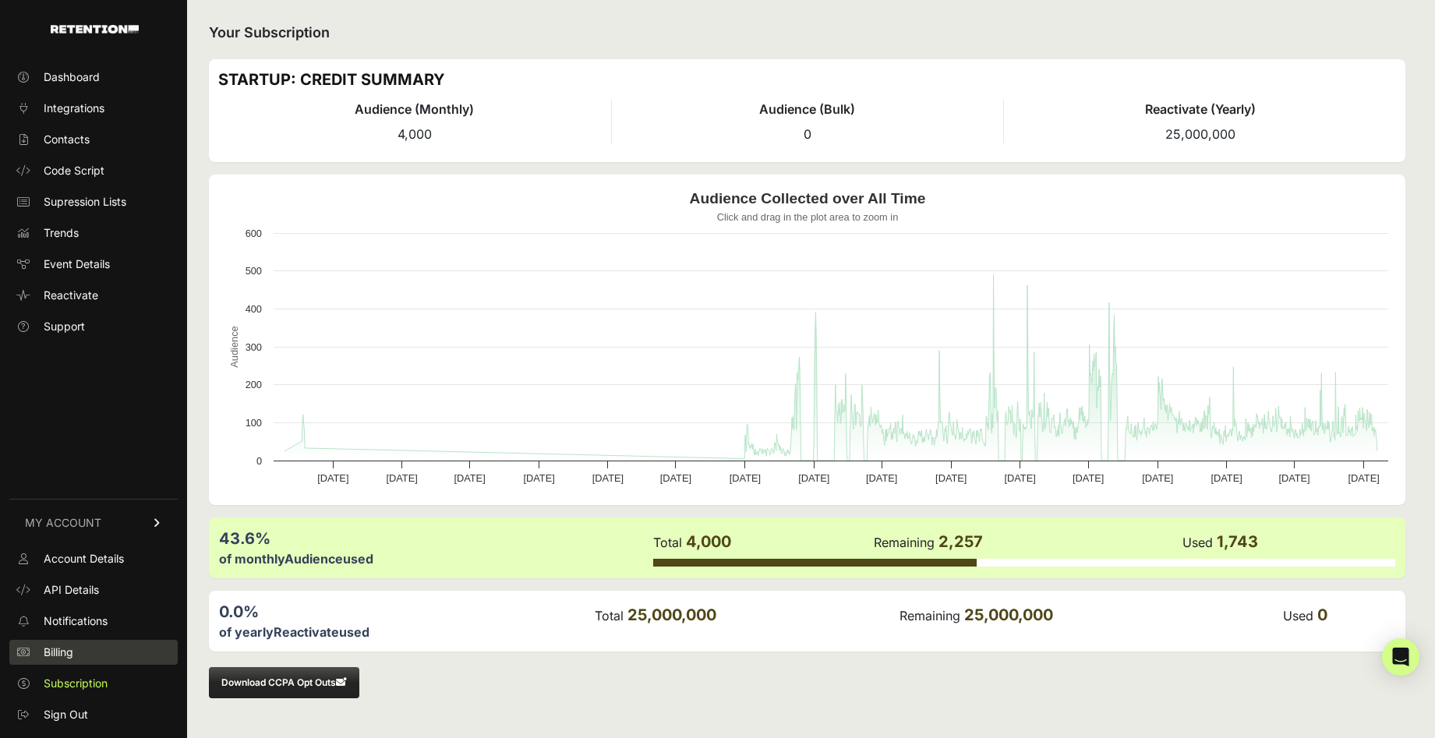
click at [94, 653] on link "Billing" at bounding box center [93, 652] width 168 height 25
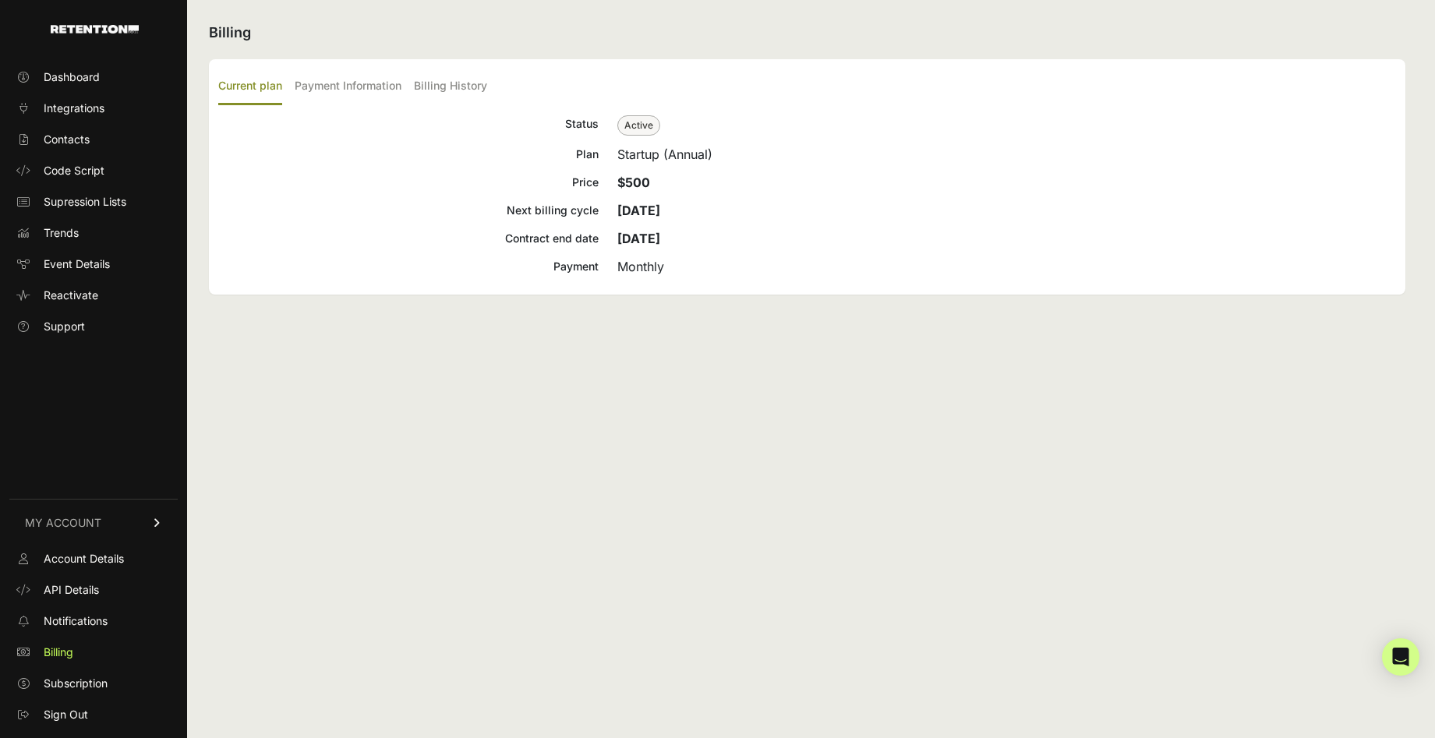
click at [93, 626] on span "Notifications" at bounding box center [76, 622] width 64 height 16
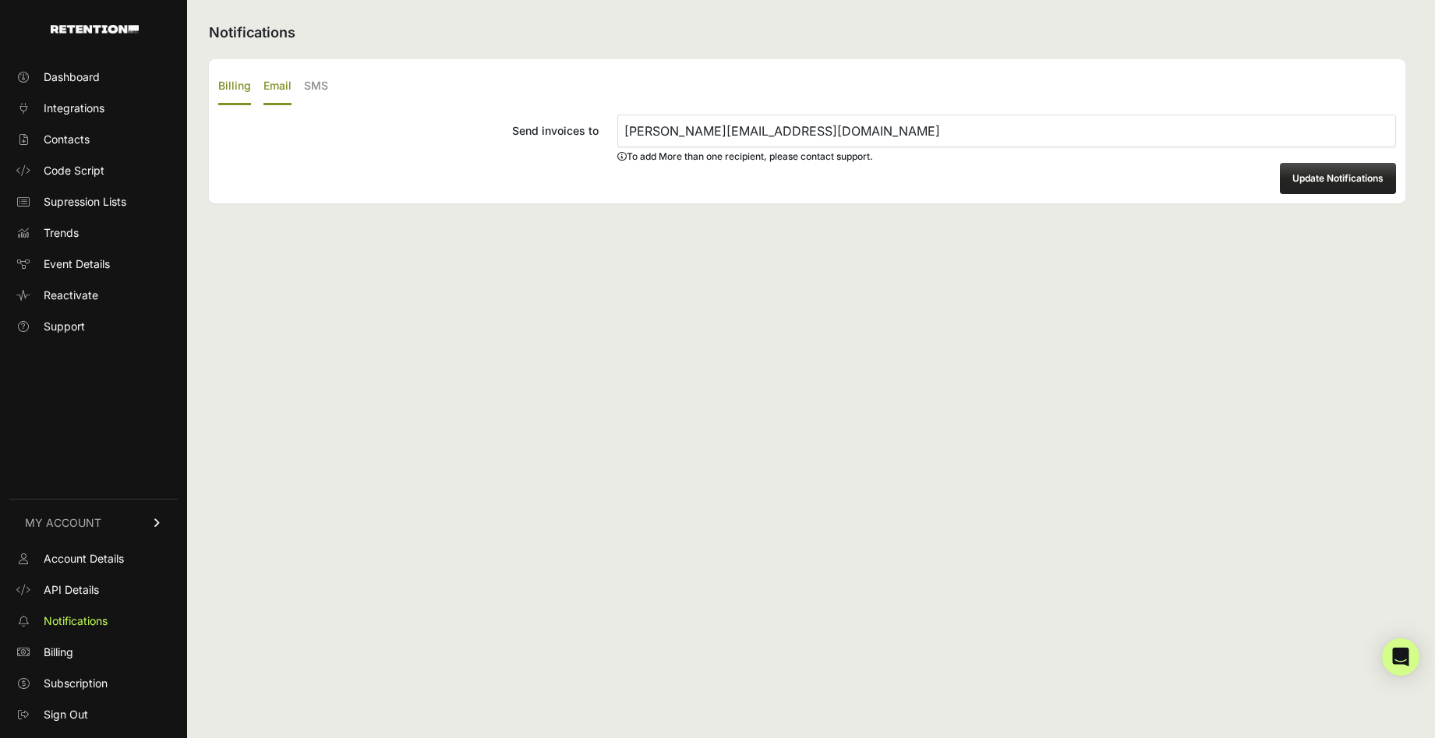
click at [278, 87] on label "Email" at bounding box center [278, 87] width 28 height 37
click at [0, 0] on input "Email" at bounding box center [0, 0] width 0 height 0
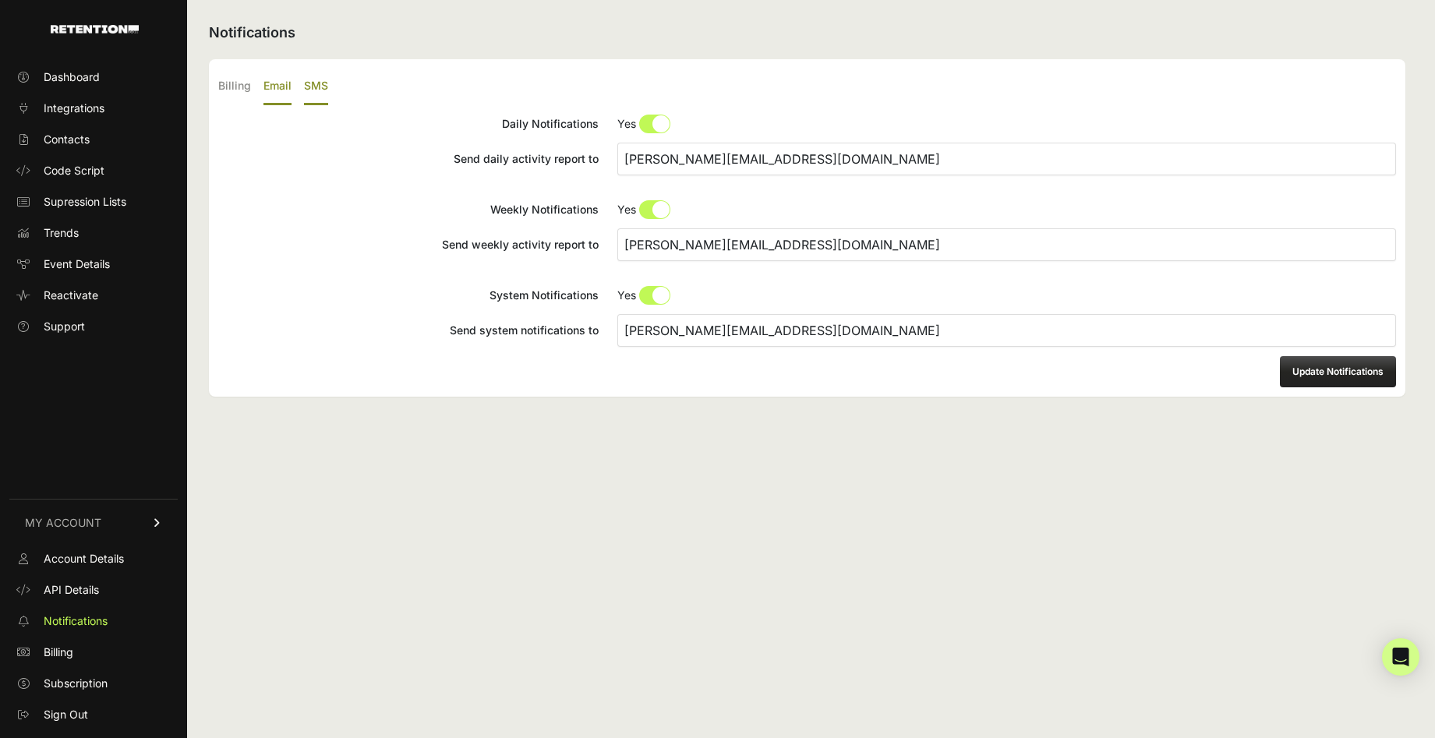
click at [323, 87] on label "SMS" at bounding box center [316, 87] width 24 height 37
click at [0, 0] on input "SMS" at bounding box center [0, 0] width 0 height 0
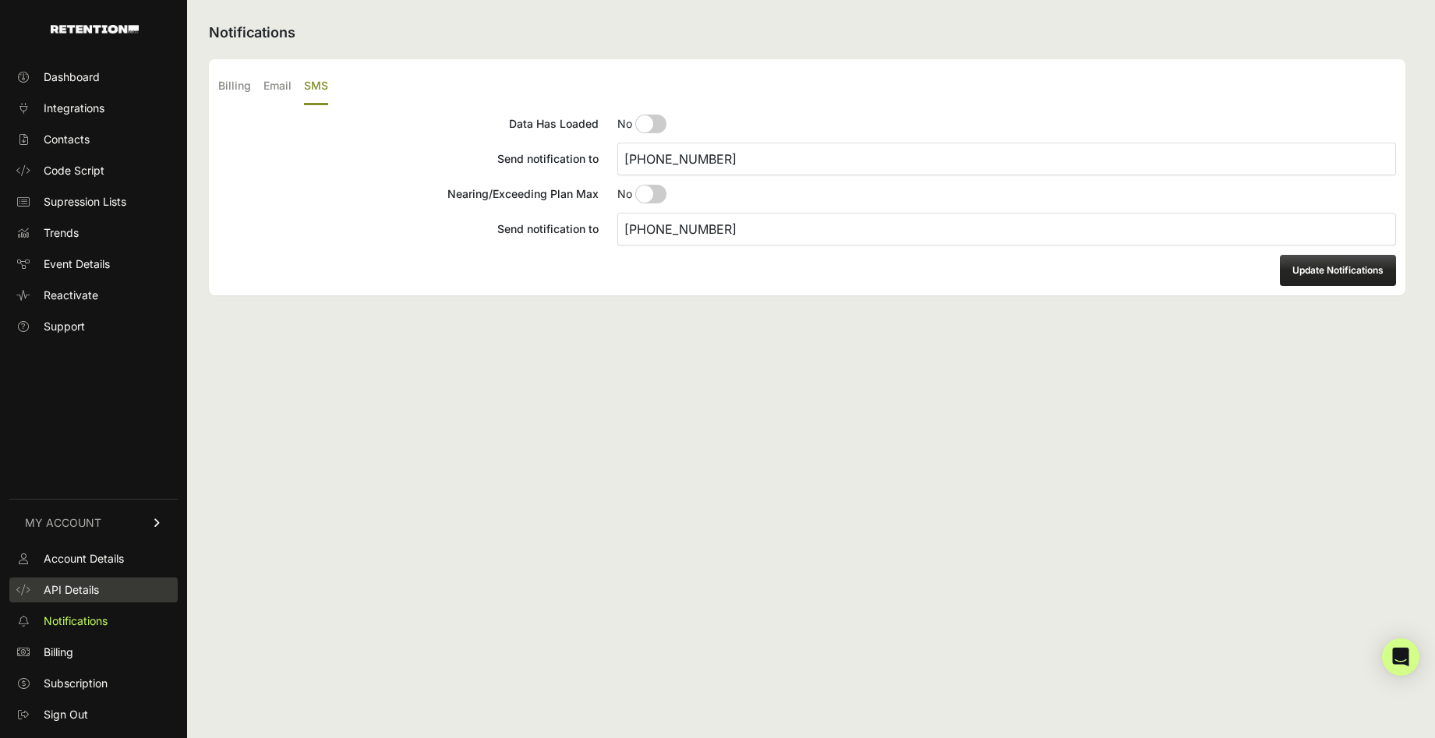
click at [85, 587] on span "API Details" at bounding box center [71, 590] width 55 height 16
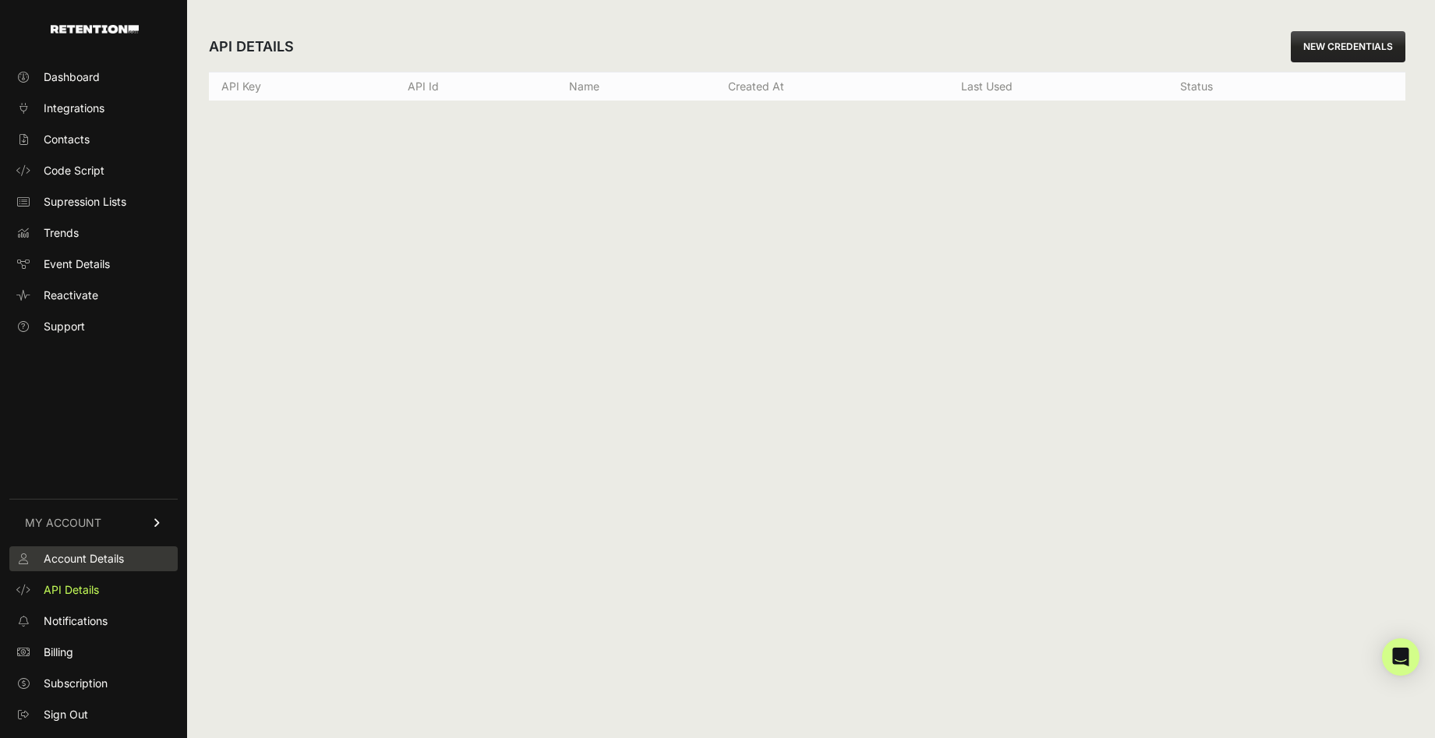
click at [85, 564] on span "Account Details" at bounding box center [84, 559] width 80 height 16
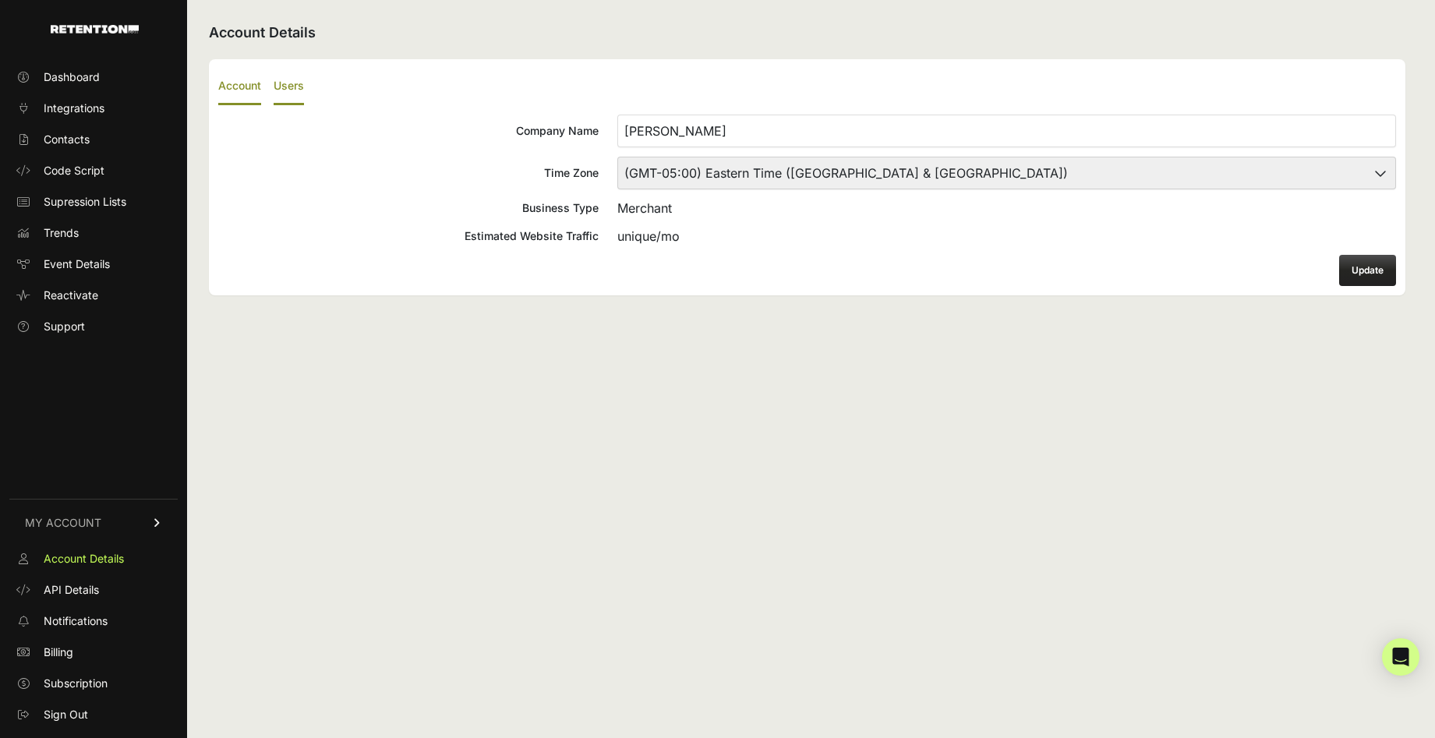
click at [302, 79] on label "Users" at bounding box center [289, 87] width 30 height 37
click at [0, 0] on input "Users" at bounding box center [0, 0] width 0 height 0
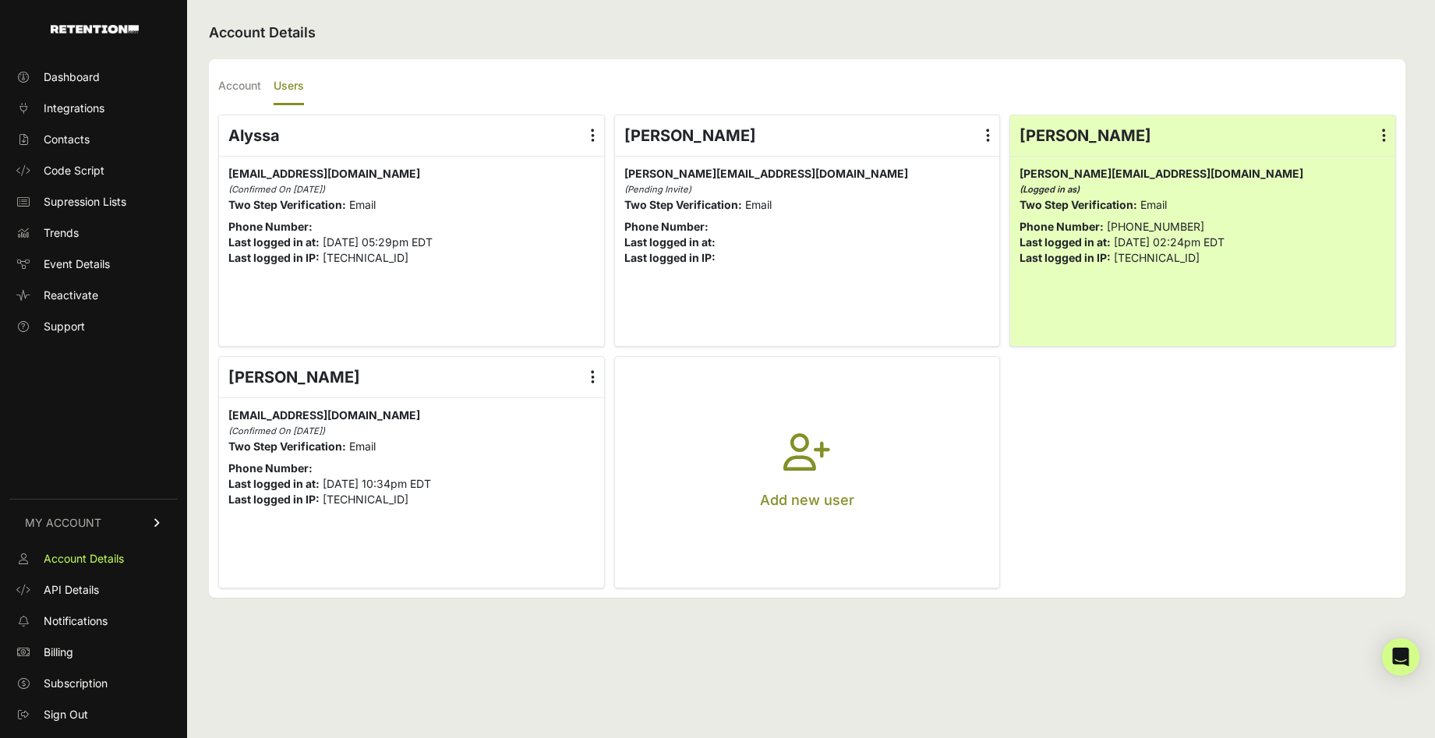
click at [594, 378] on label at bounding box center [593, 377] width 23 height 41
click at [0, 0] on input "radio" at bounding box center [0, 0] width 0 height 0
click at [525, 502] on link "Delete" at bounding box center [547, 503] width 119 height 28
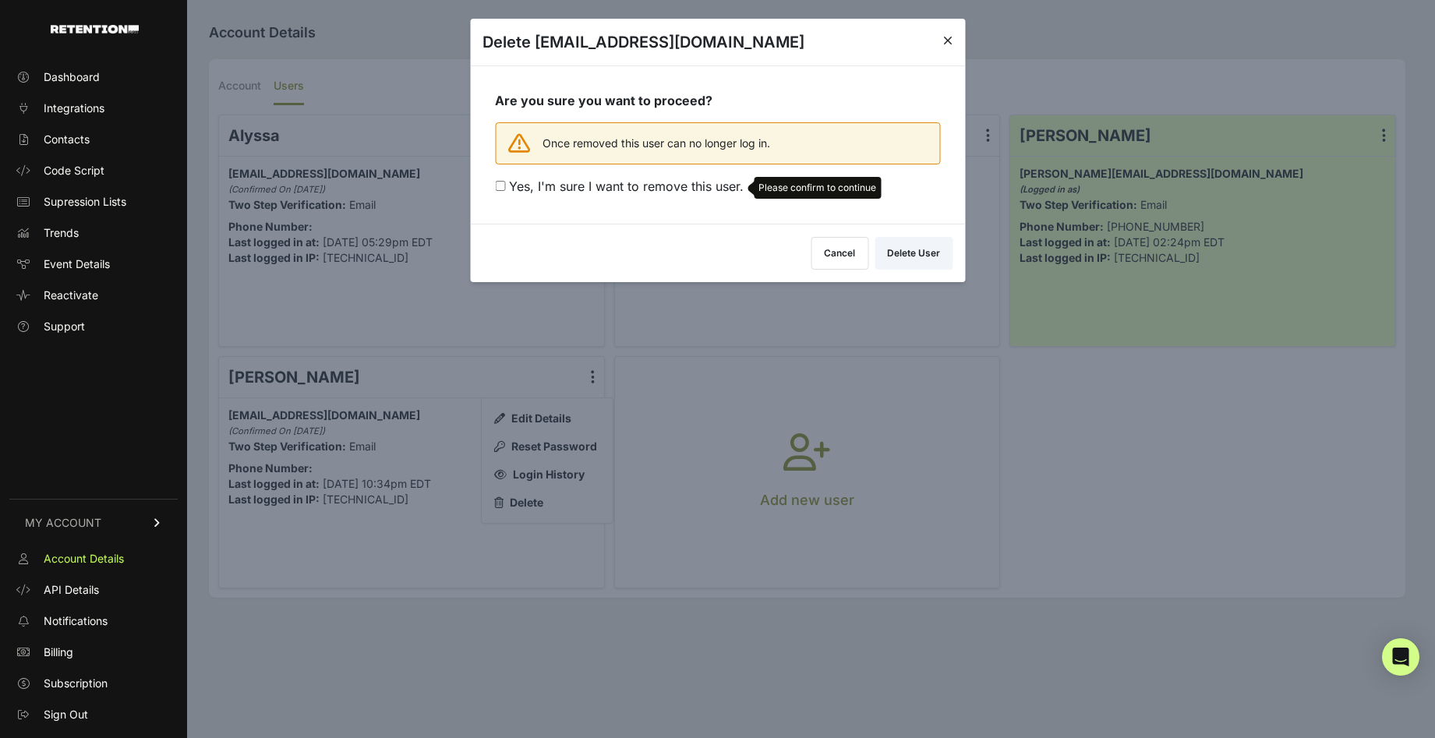
click at [667, 189] on span "Yes, I'm sure I want to remove this user." at bounding box center [626, 187] width 235 height 16
click at [505, 189] on input "Yes, I'm sure I want to remove this user. Please confirm to continue" at bounding box center [500, 186] width 10 height 10
checkbox input "true"
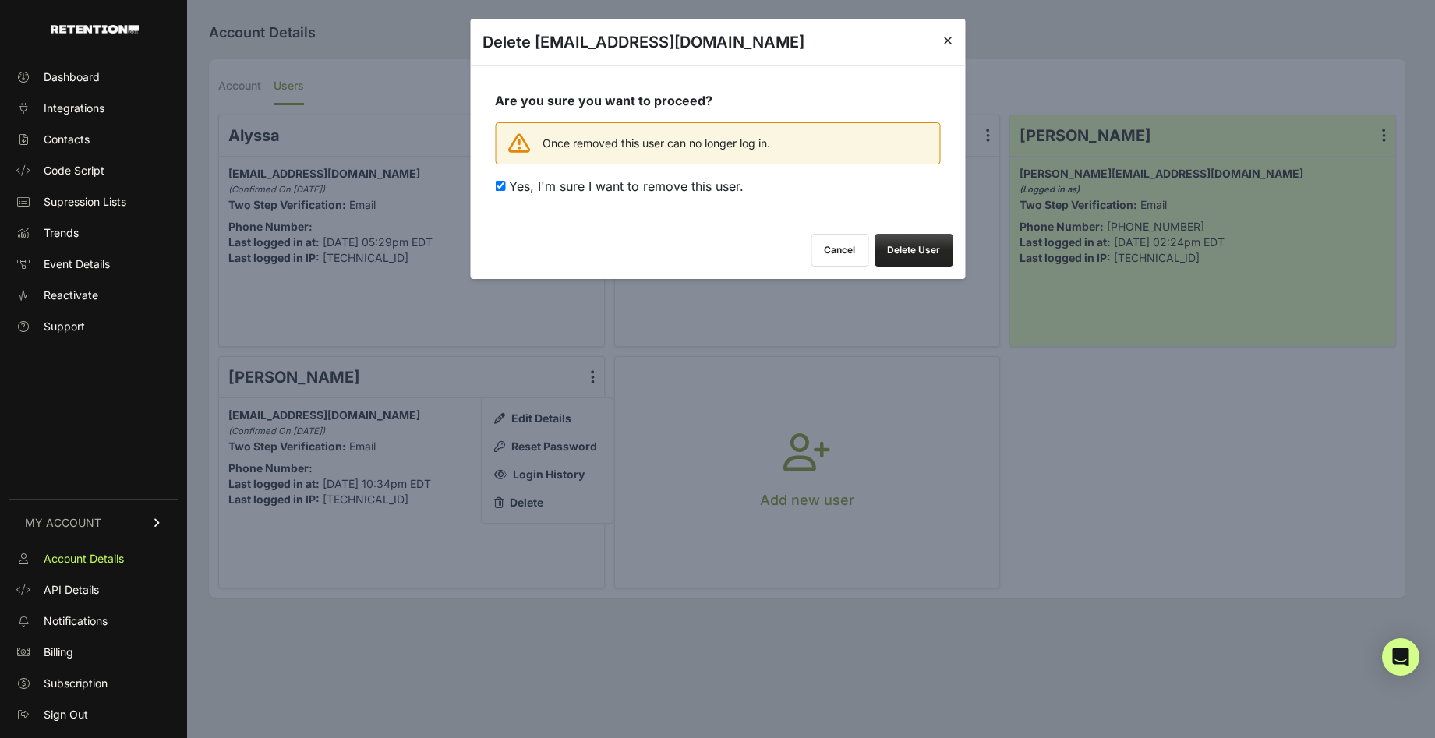
click at [925, 264] on button "Delete User" at bounding box center [914, 250] width 78 height 33
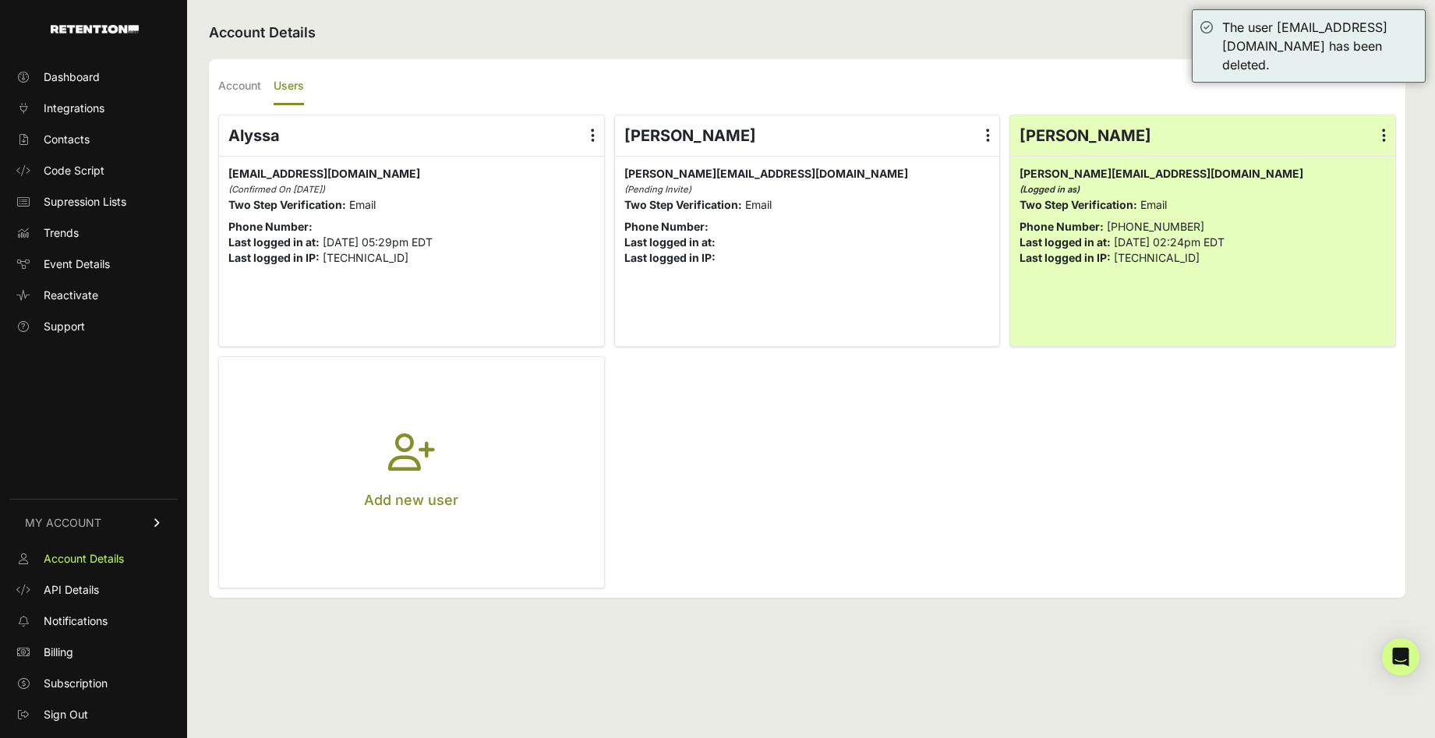
click at [595, 131] on label at bounding box center [593, 135] width 23 height 41
click at [0, 0] on input "radio" at bounding box center [0, 0] width 0 height 0
click at [571, 264] on link "Delete" at bounding box center [547, 261] width 119 height 28
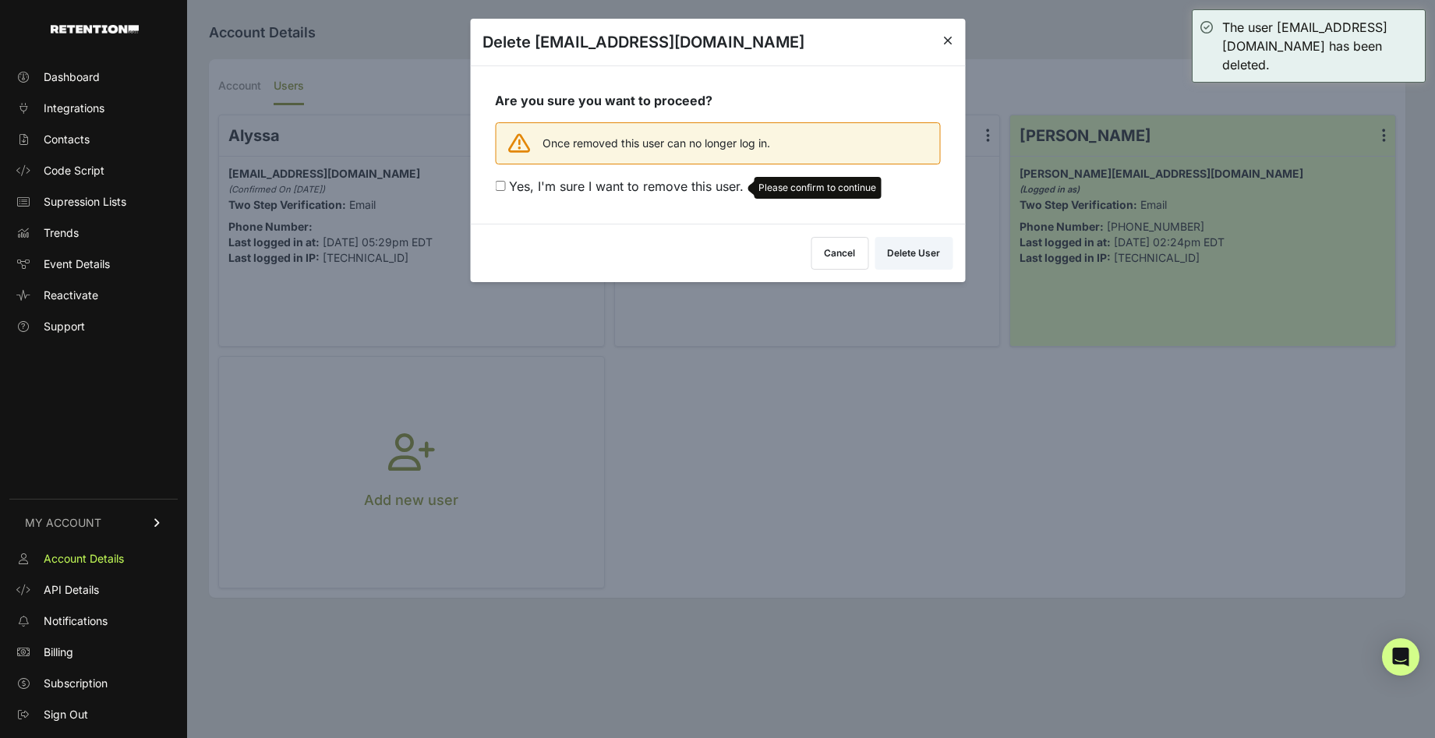
drag, startPoint x: 638, startPoint y: 183, endPoint x: 660, endPoint y: 190, distance: 23.7
click at [638, 184] on span "Yes, I'm sure I want to remove this user." at bounding box center [626, 187] width 235 height 16
click at [505, 184] on input "Yes, I'm sure I want to remove this user. Please confirm to continue" at bounding box center [500, 186] width 10 height 10
checkbox input "true"
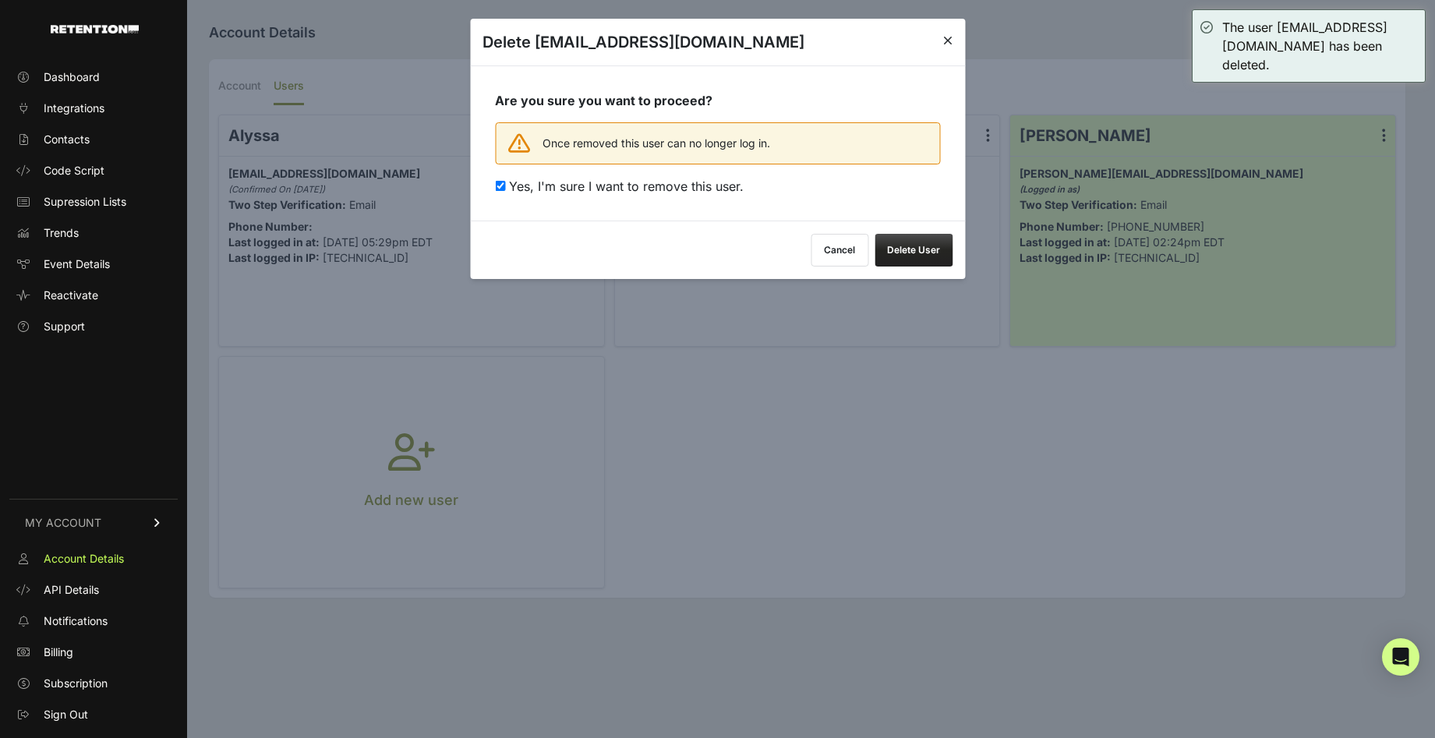
click at [916, 264] on button "Delete User" at bounding box center [914, 250] width 78 height 33
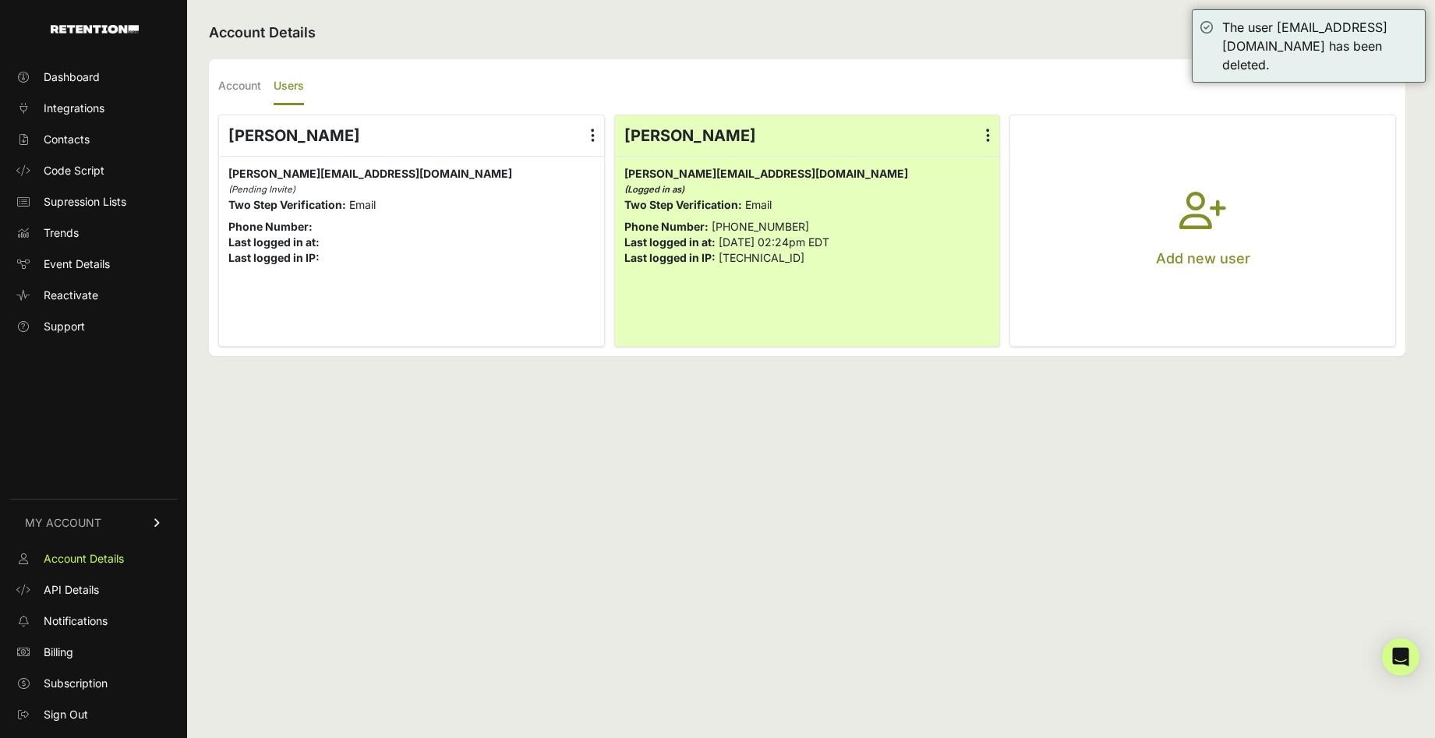
click at [593, 137] on icon at bounding box center [593, 136] width 4 height 16
click at [0, 0] on input "radio" at bounding box center [0, 0] width 0 height 0
click at [546, 264] on link "Delete" at bounding box center [547, 261] width 119 height 28
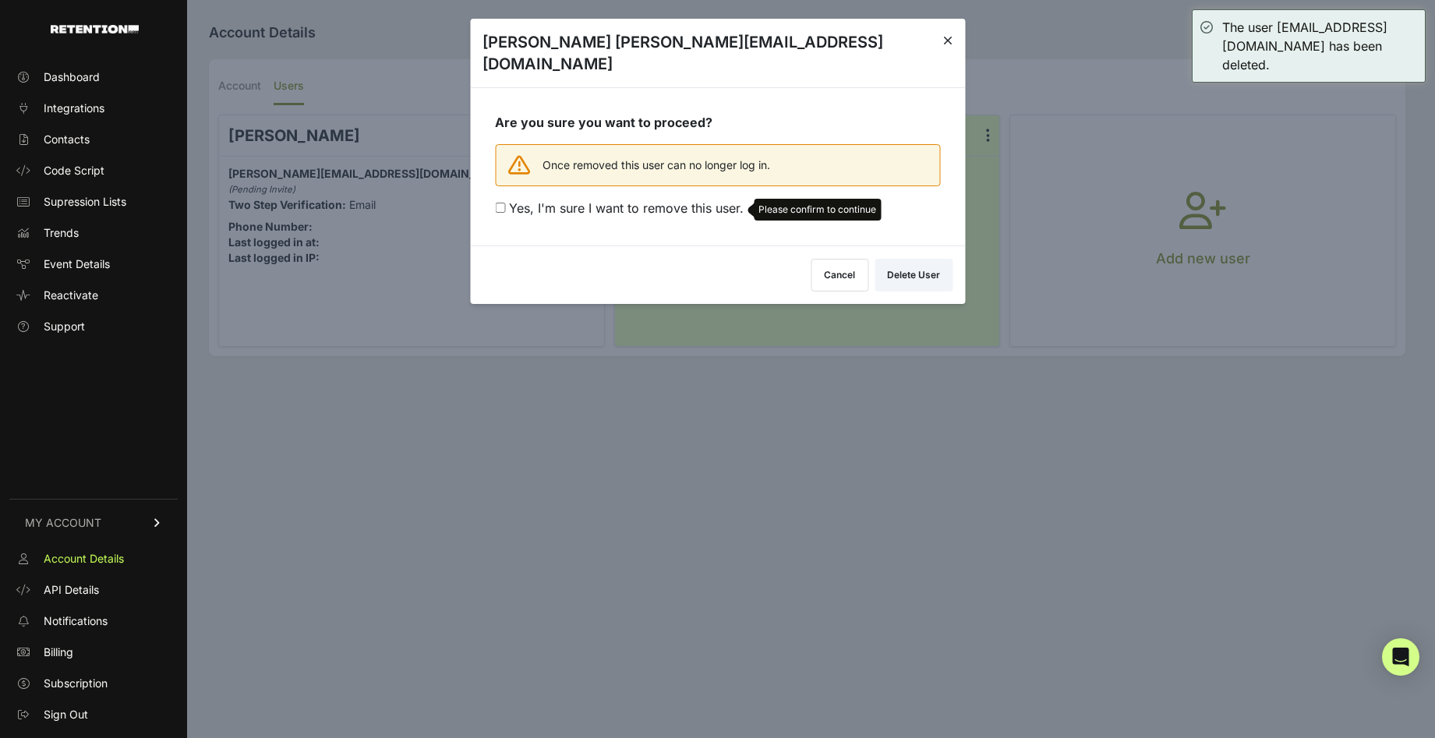
click at [647, 200] on span "Yes, I'm sure I want to remove this user." at bounding box center [626, 208] width 235 height 16
click at [505, 203] on input "Yes, I'm sure I want to remove this user. Please confirm to continue" at bounding box center [500, 208] width 10 height 10
checkbox input "true"
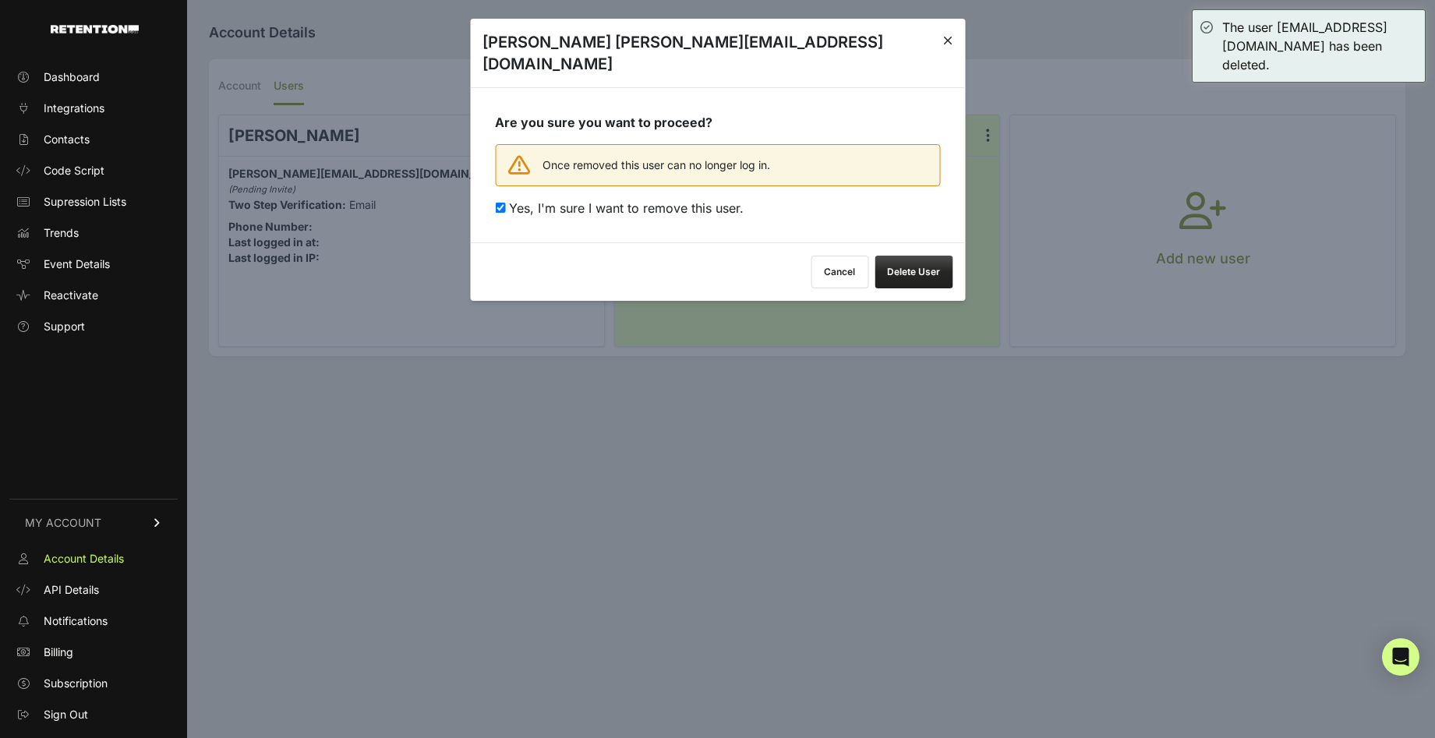
click at [943, 256] on button "Delete User" at bounding box center [914, 272] width 78 height 33
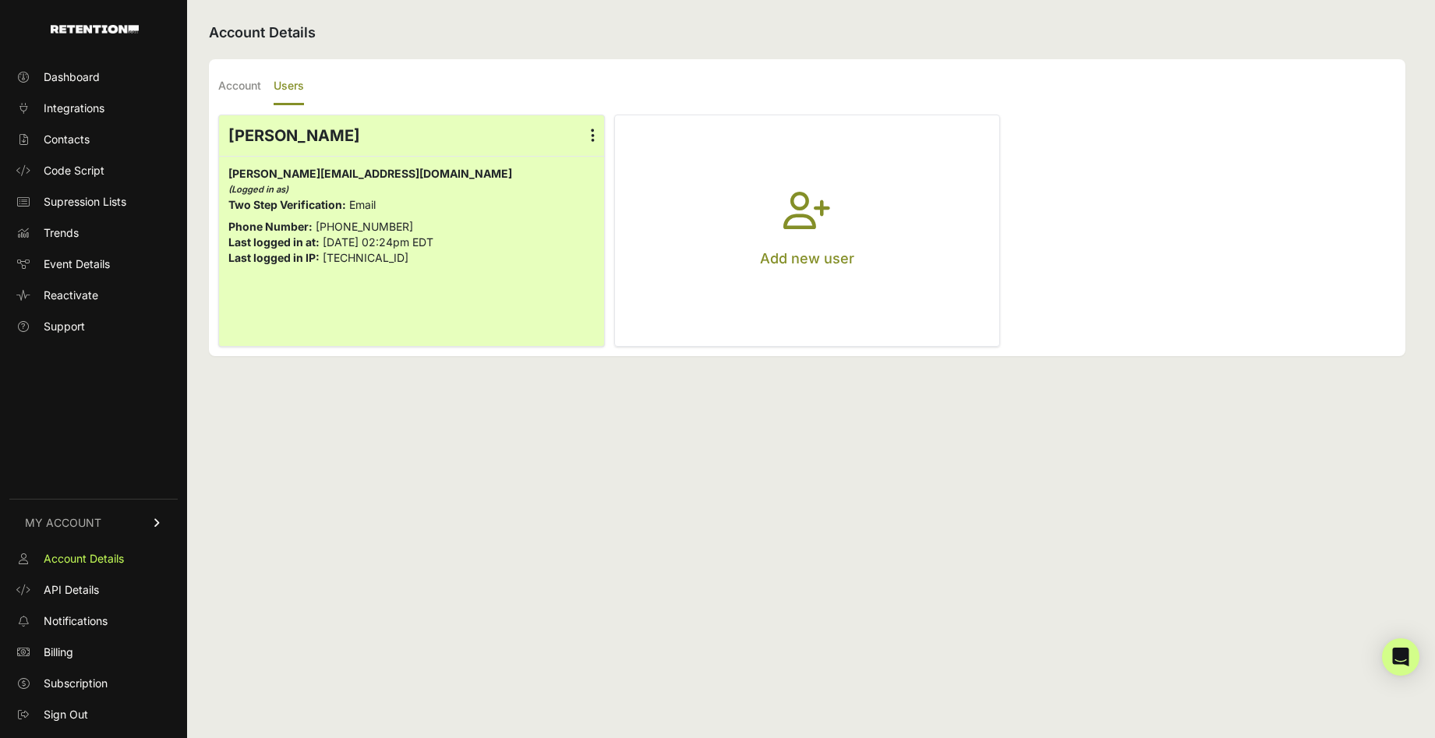
click at [791, 214] on icon "button" at bounding box center [807, 220] width 47 height 56
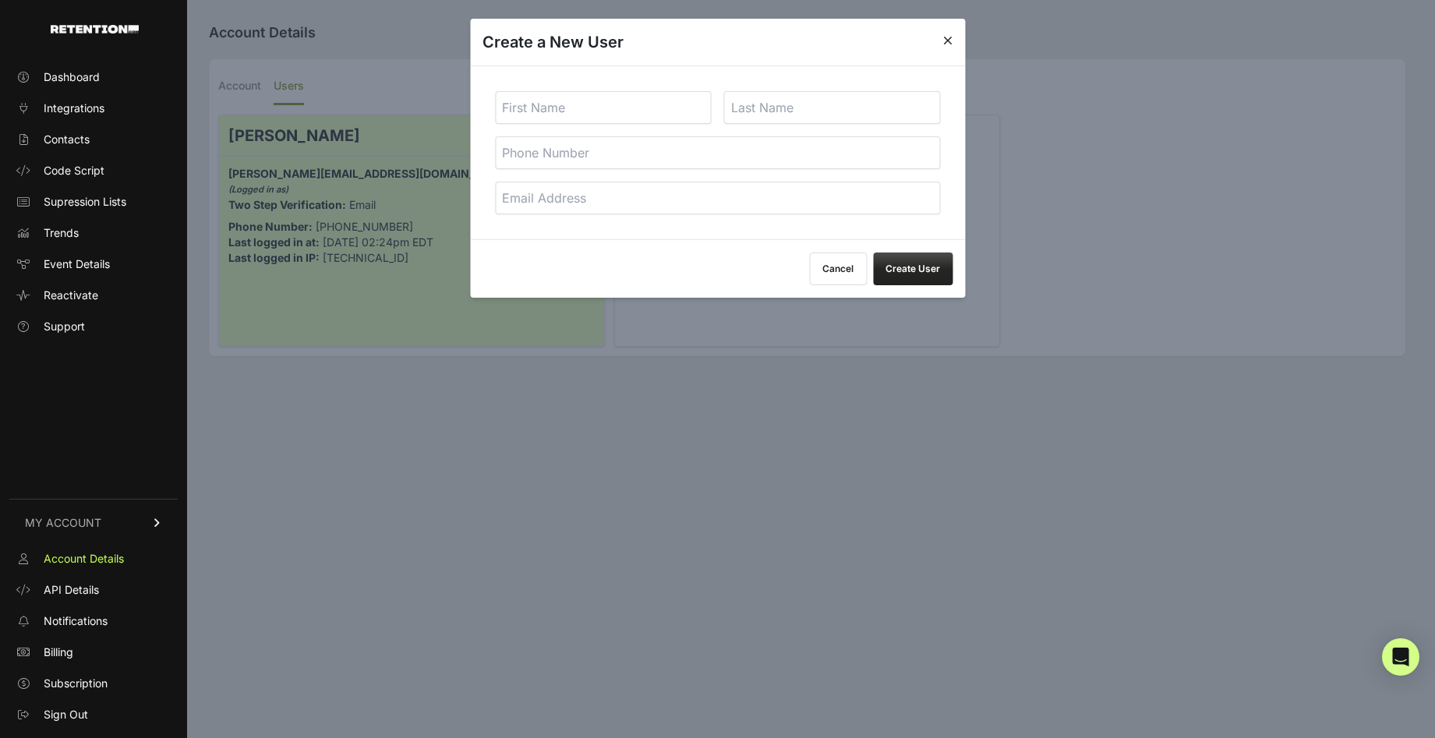
click at [593, 117] on input "text" at bounding box center [603, 107] width 217 height 33
click at [873, 253] on button "Create User" at bounding box center [913, 269] width 80 height 33
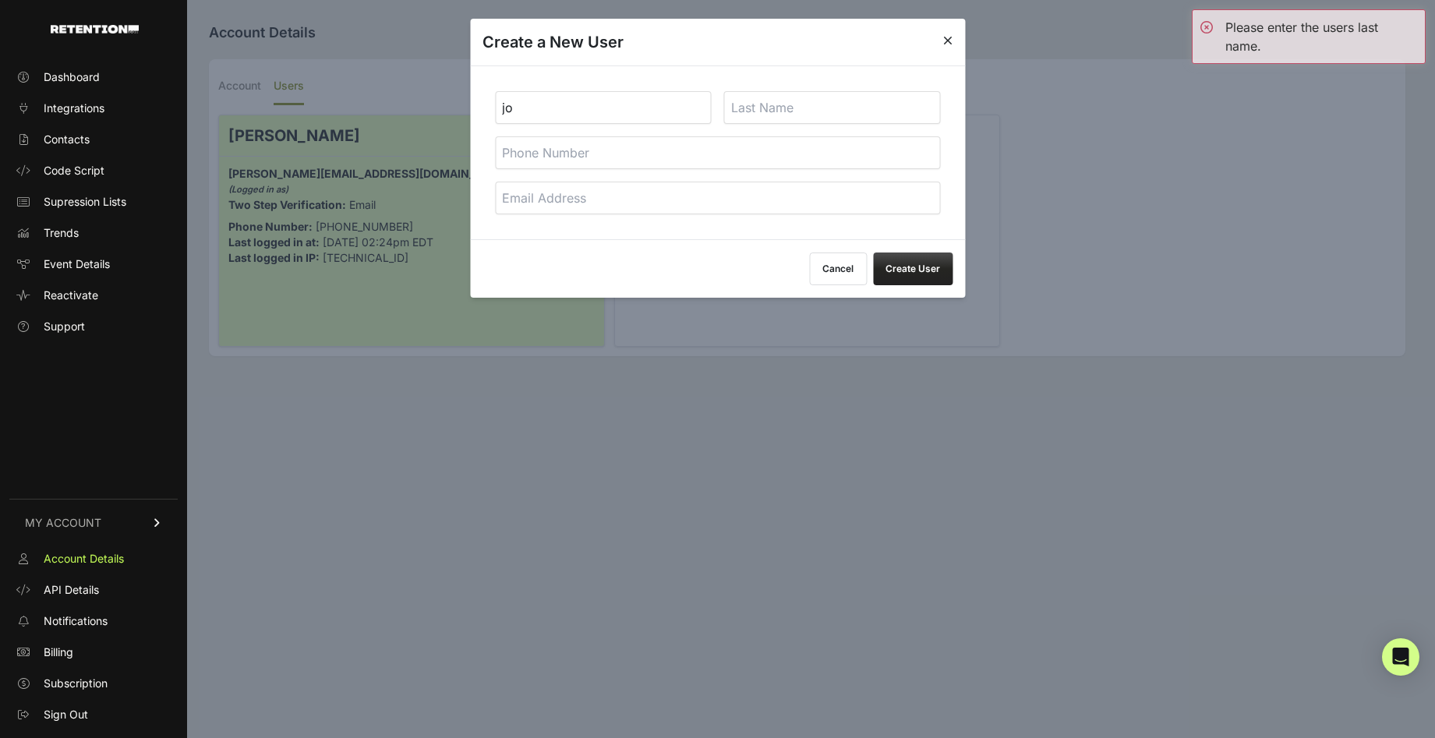
type input "j"
type input "Jordyn"
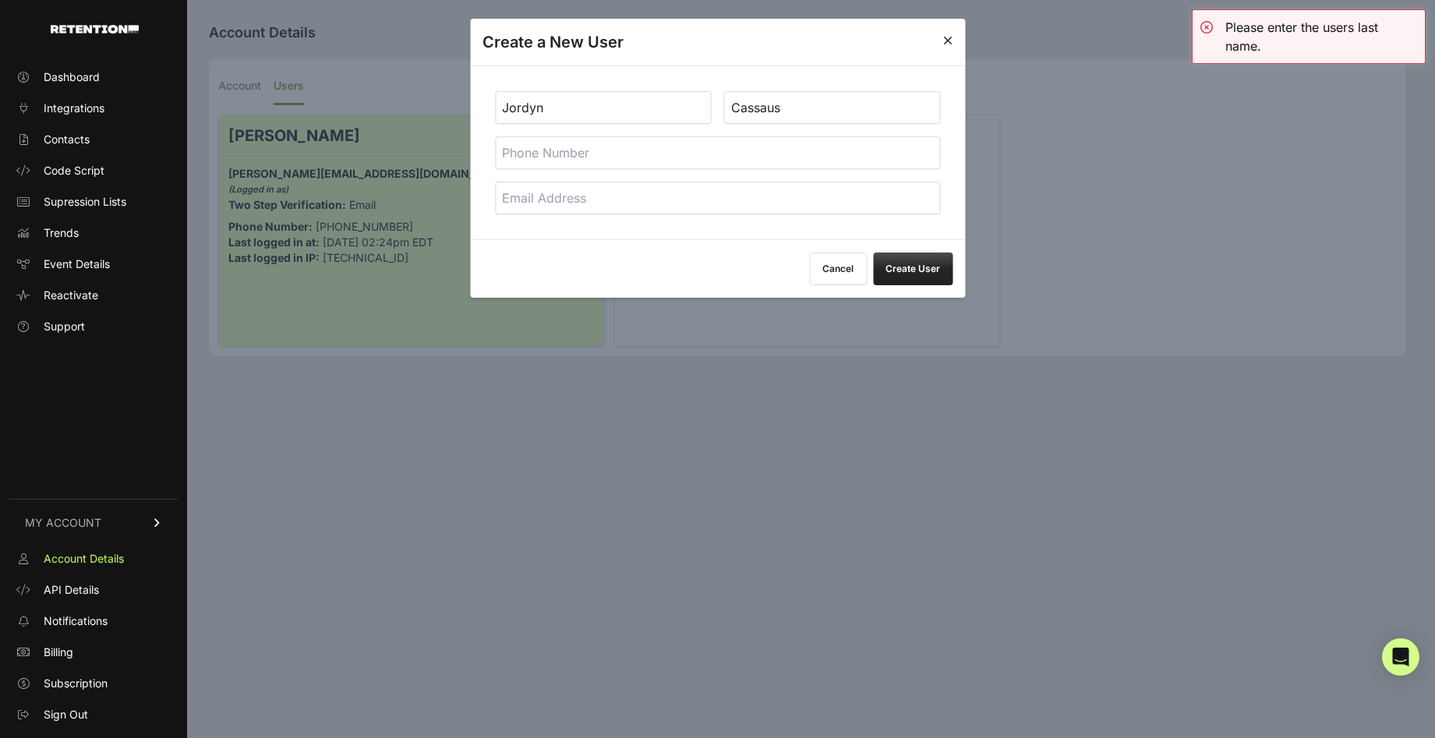
type input "Cassaus"
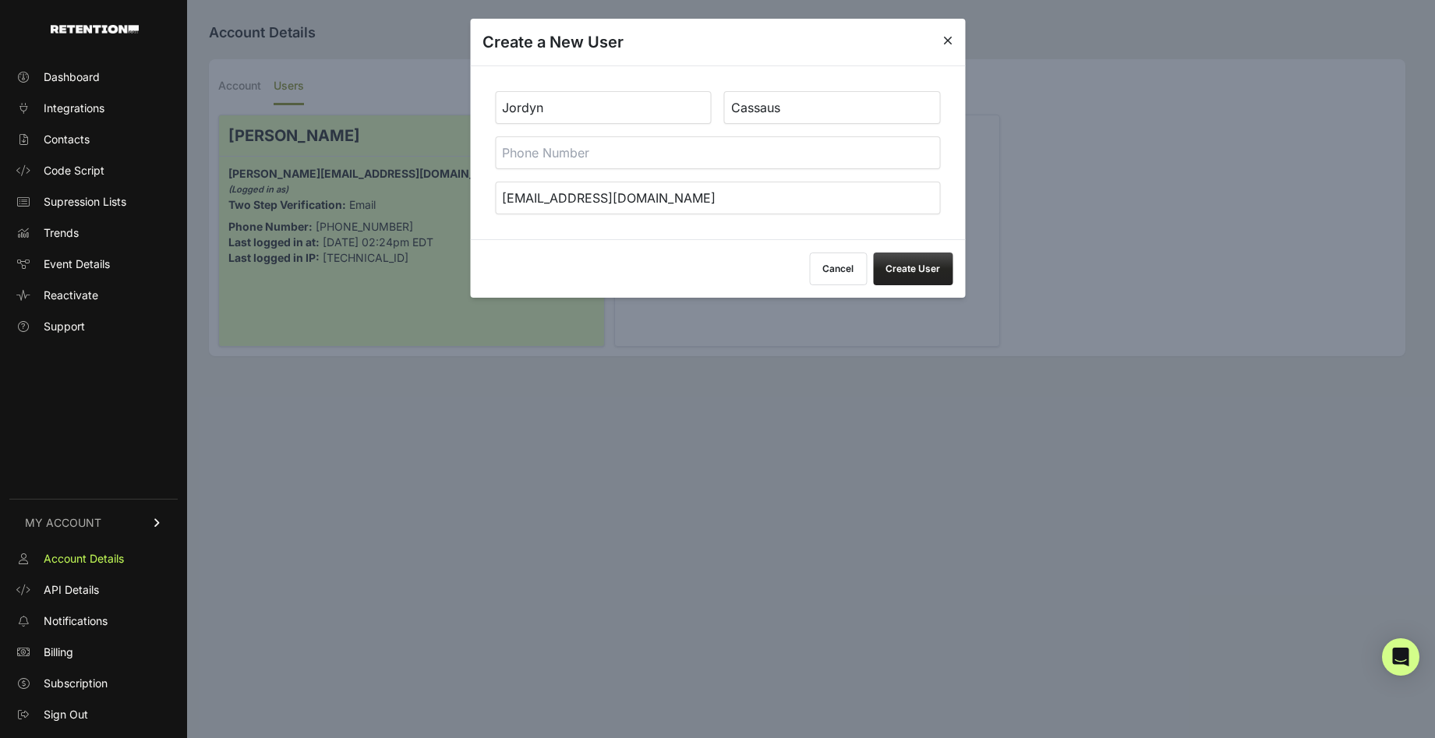
type input "[EMAIL_ADDRESS][DOMAIN_NAME]"
click at [921, 294] on div "Cancel Create User" at bounding box center [717, 268] width 495 height 58
click at [926, 277] on button "Create User" at bounding box center [913, 269] width 80 height 33
